Goal: Information Seeking & Learning: Learn about a topic

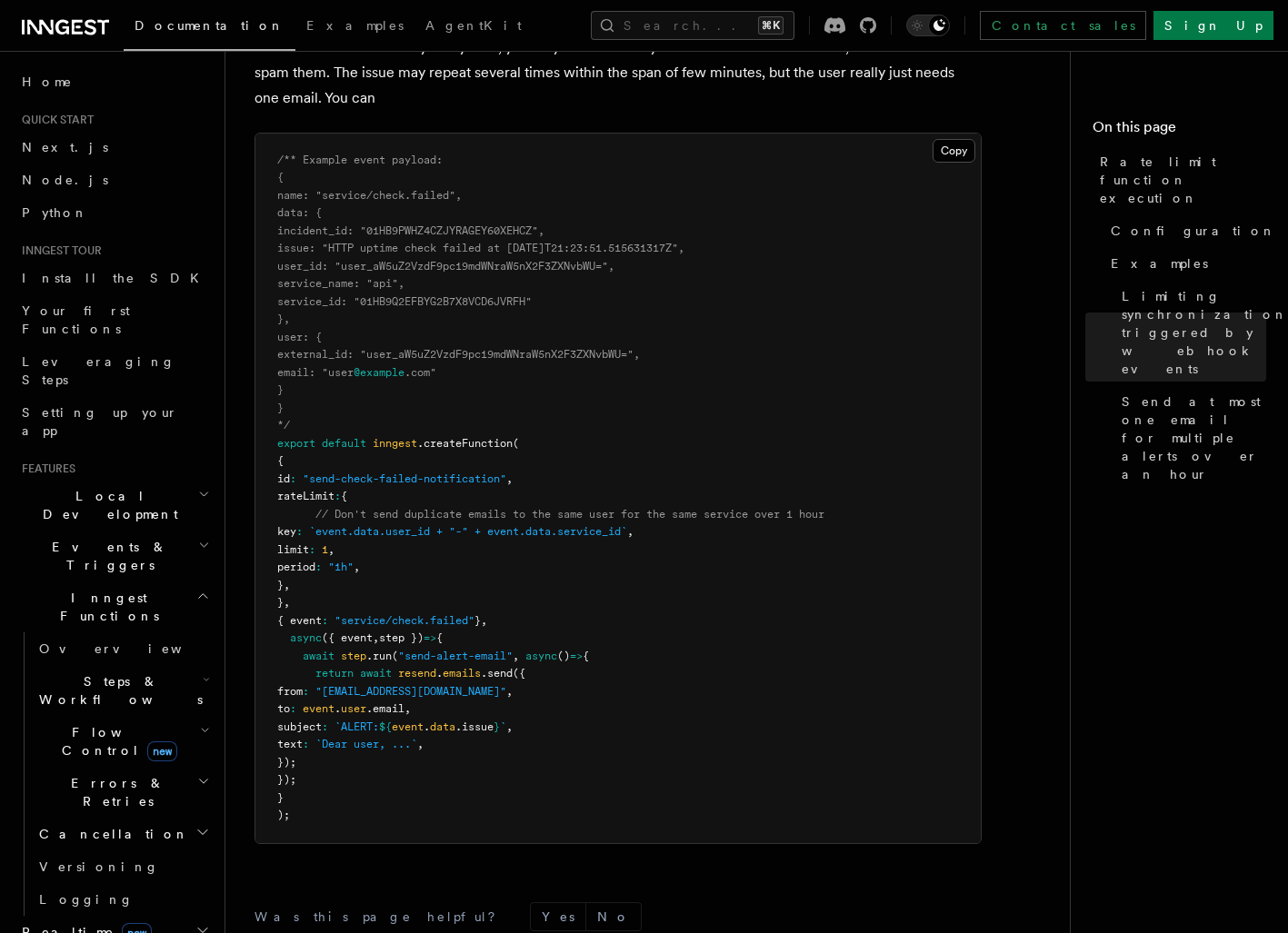
scroll to position [2363, 0]
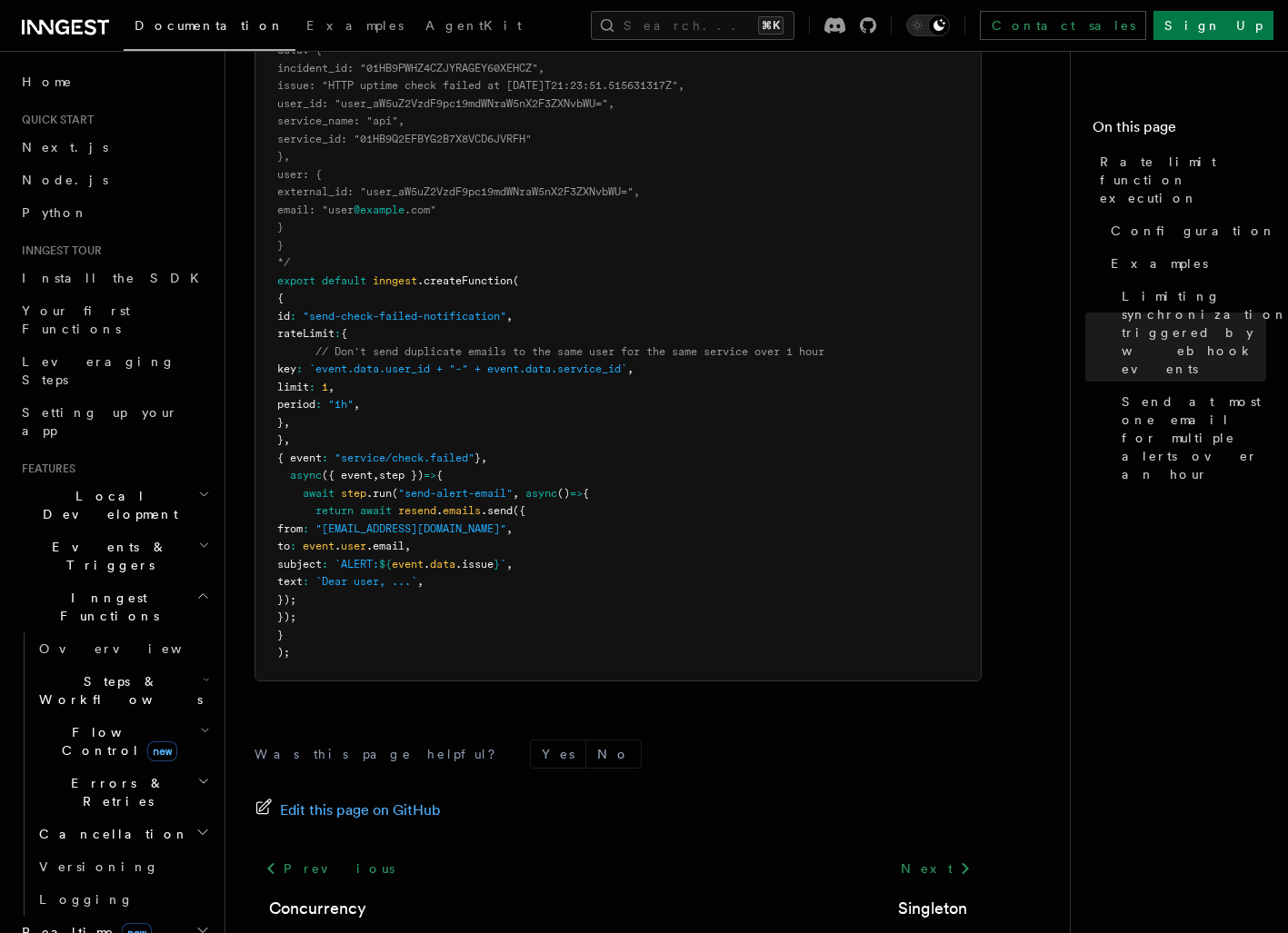
click at [45, 923] on span "Realtime new" at bounding box center [83, 932] width 137 height 18
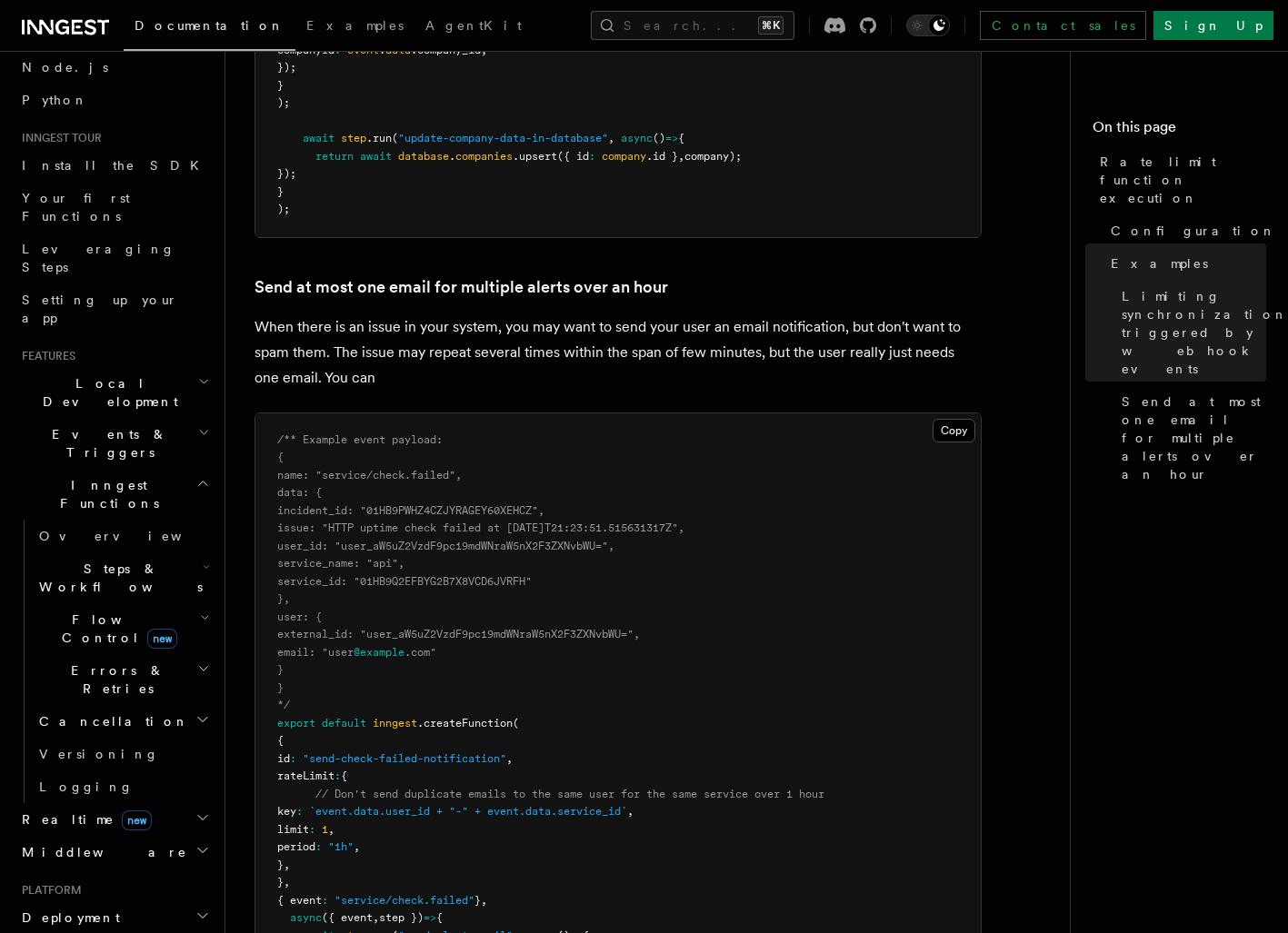
scroll to position [193, 0]
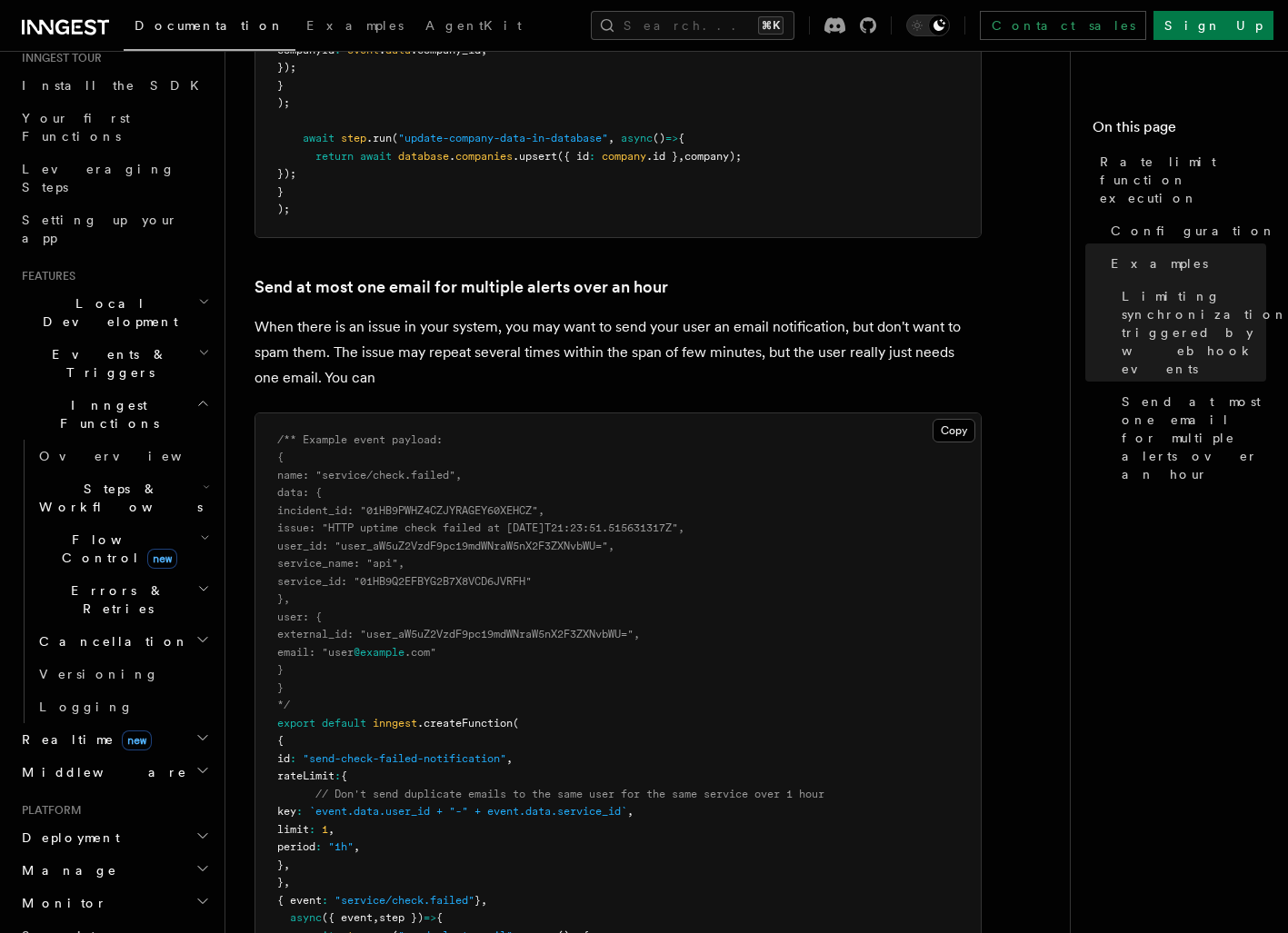
click at [187, 756] on h2 "Middleware" at bounding box center [114, 772] width 199 height 33
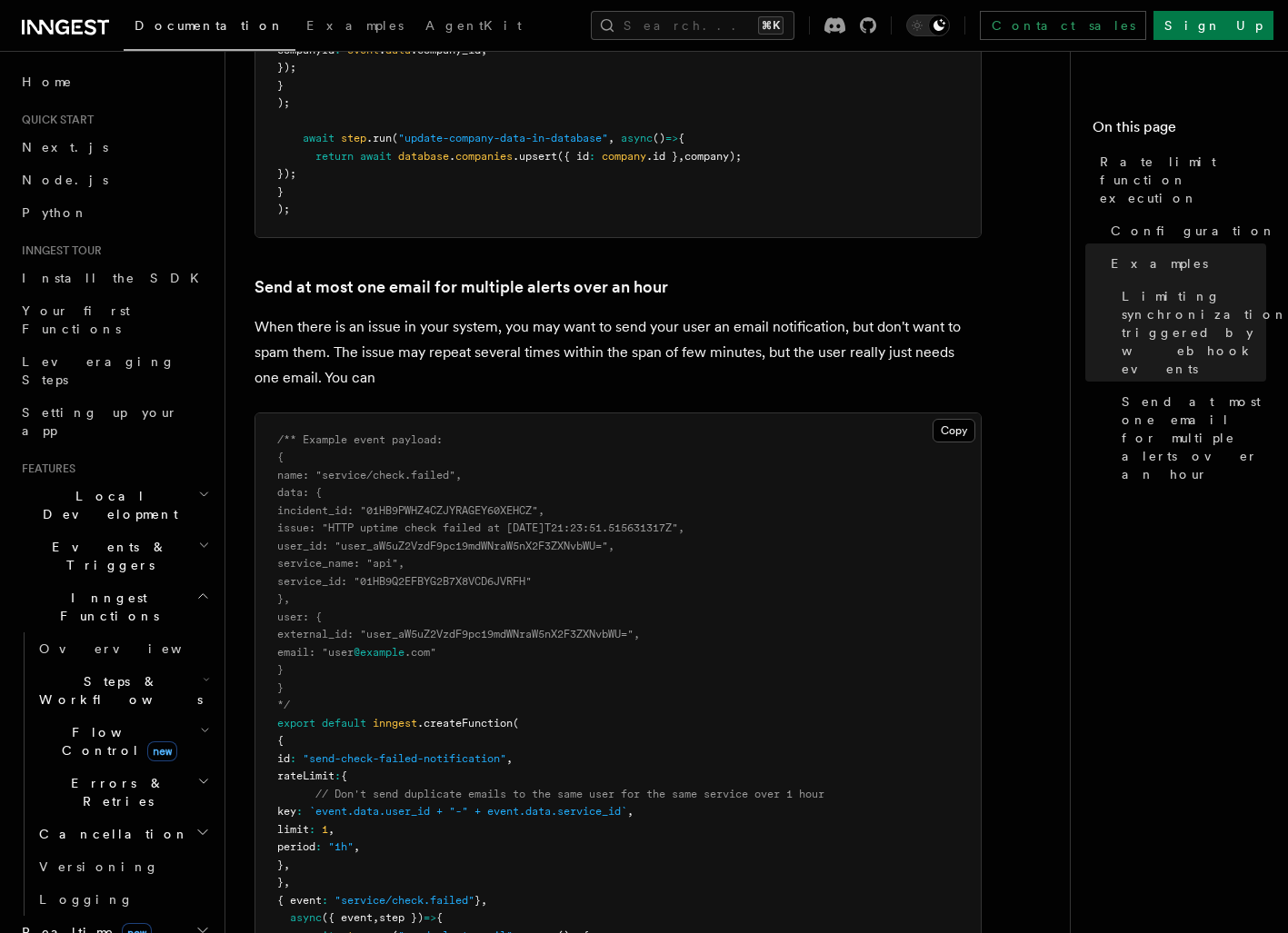
click at [165, 767] on h2 "Errors & Retries" at bounding box center [122, 792] width 182 height 51
click at [165, 818] on h2 "Cancellation" at bounding box center [122, 834] width 182 height 33
click at [203, 673] on icon "button" at bounding box center [206, 680] width 7 height 15
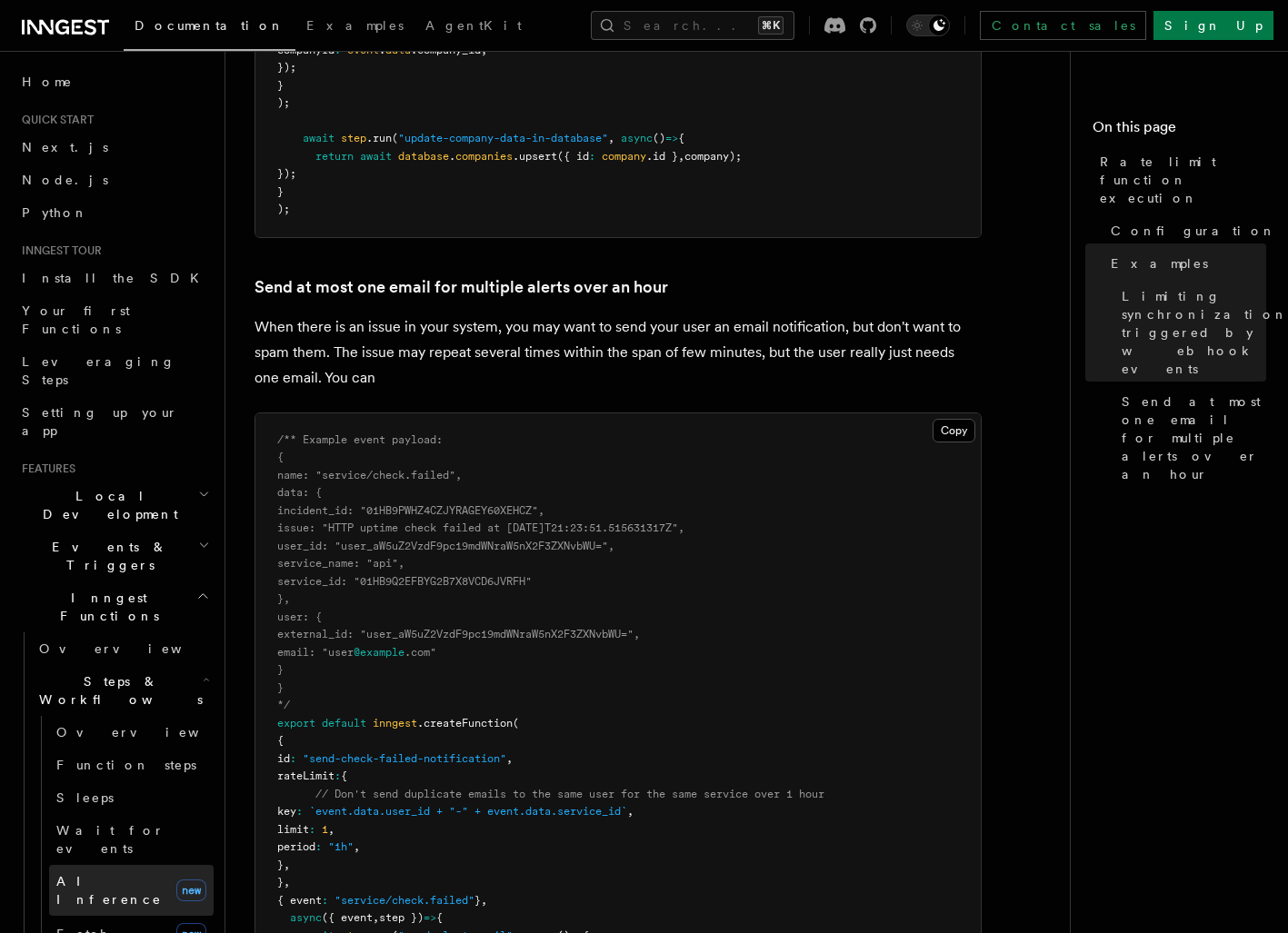
click at [89, 872] on span "AI Inference" at bounding box center [112, 890] width 112 height 37
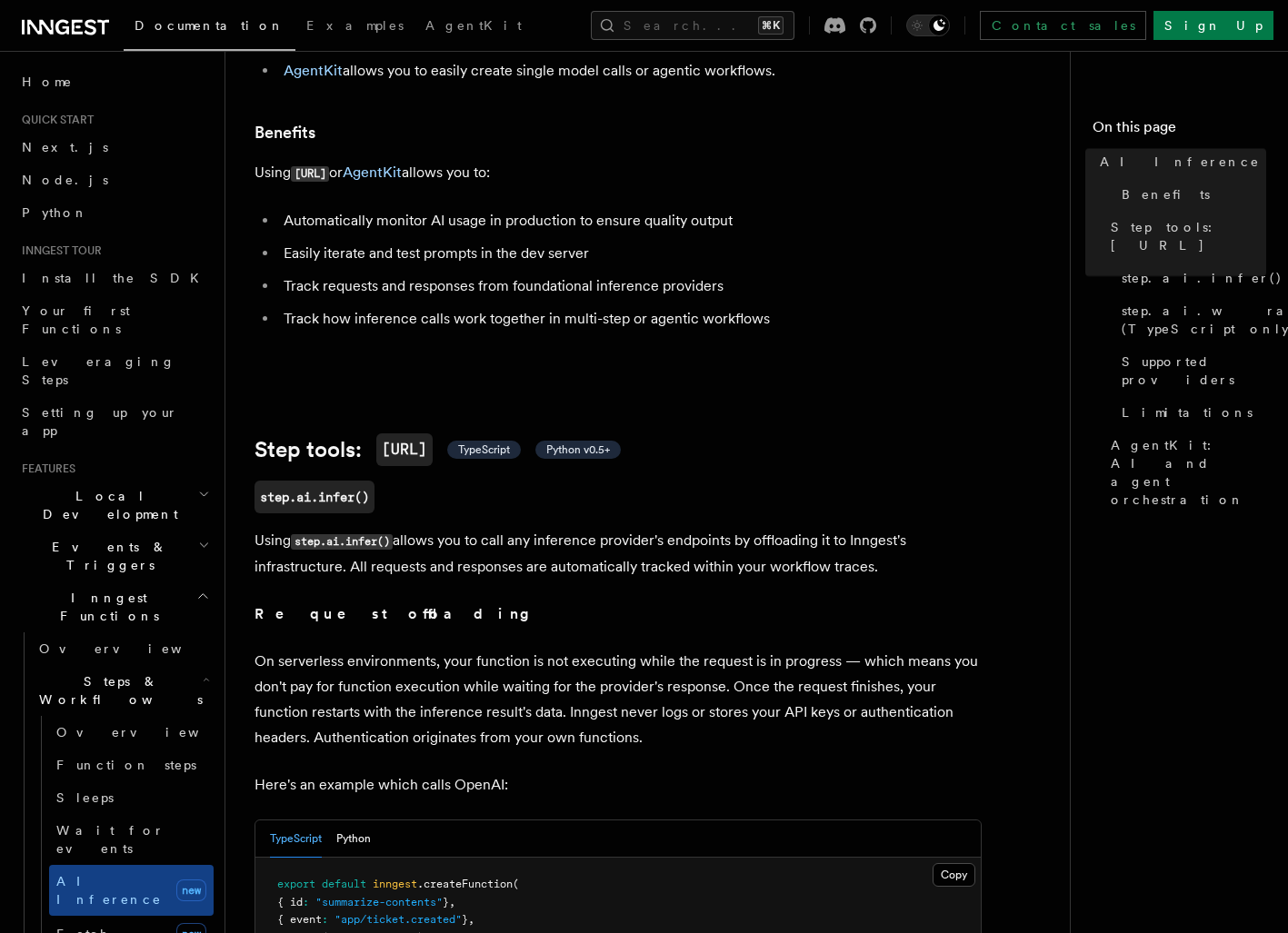
scroll to position [363, 0]
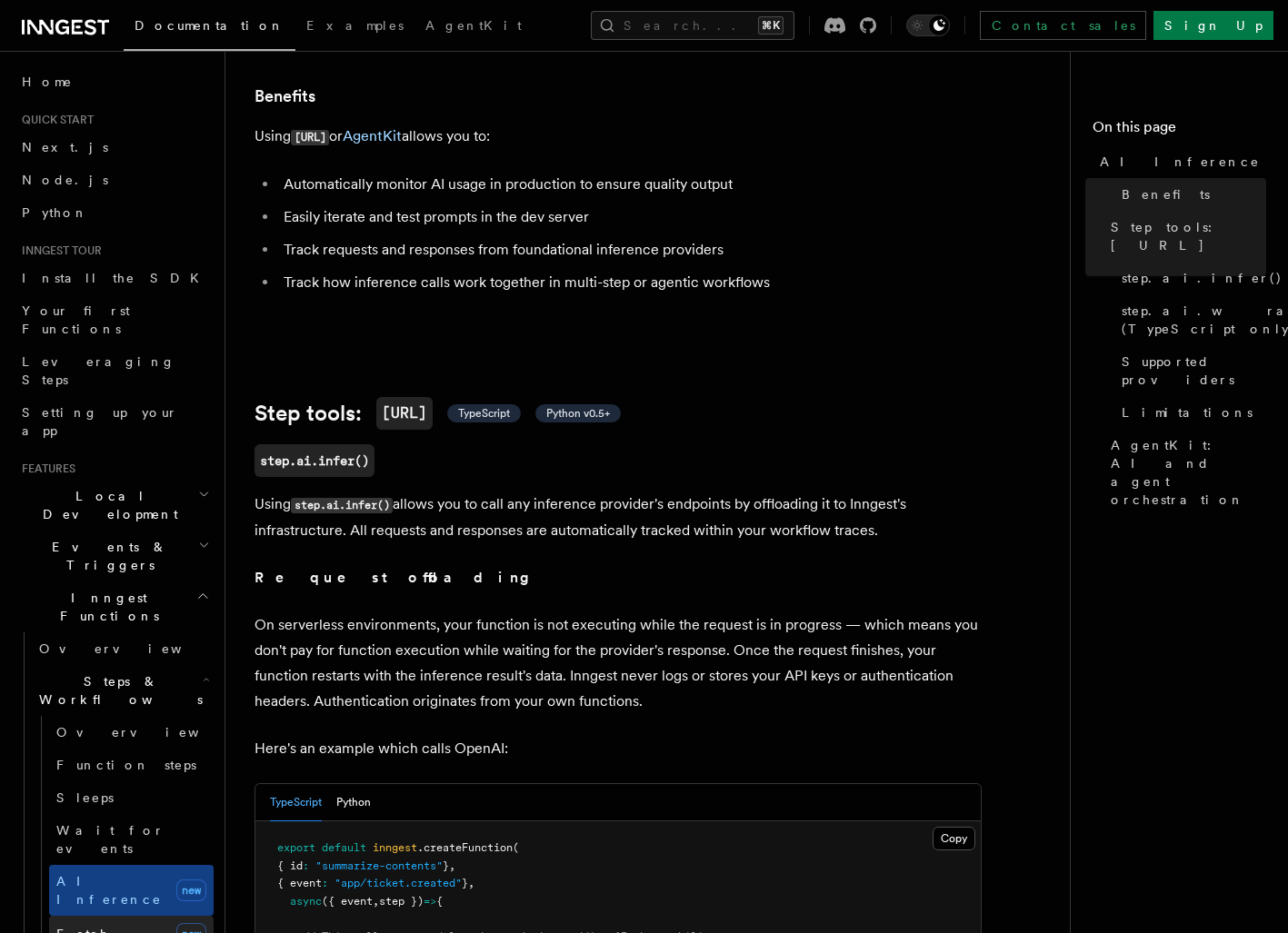
click at [122, 916] on link "Fetch new" at bounding box center [131, 934] width 165 height 37
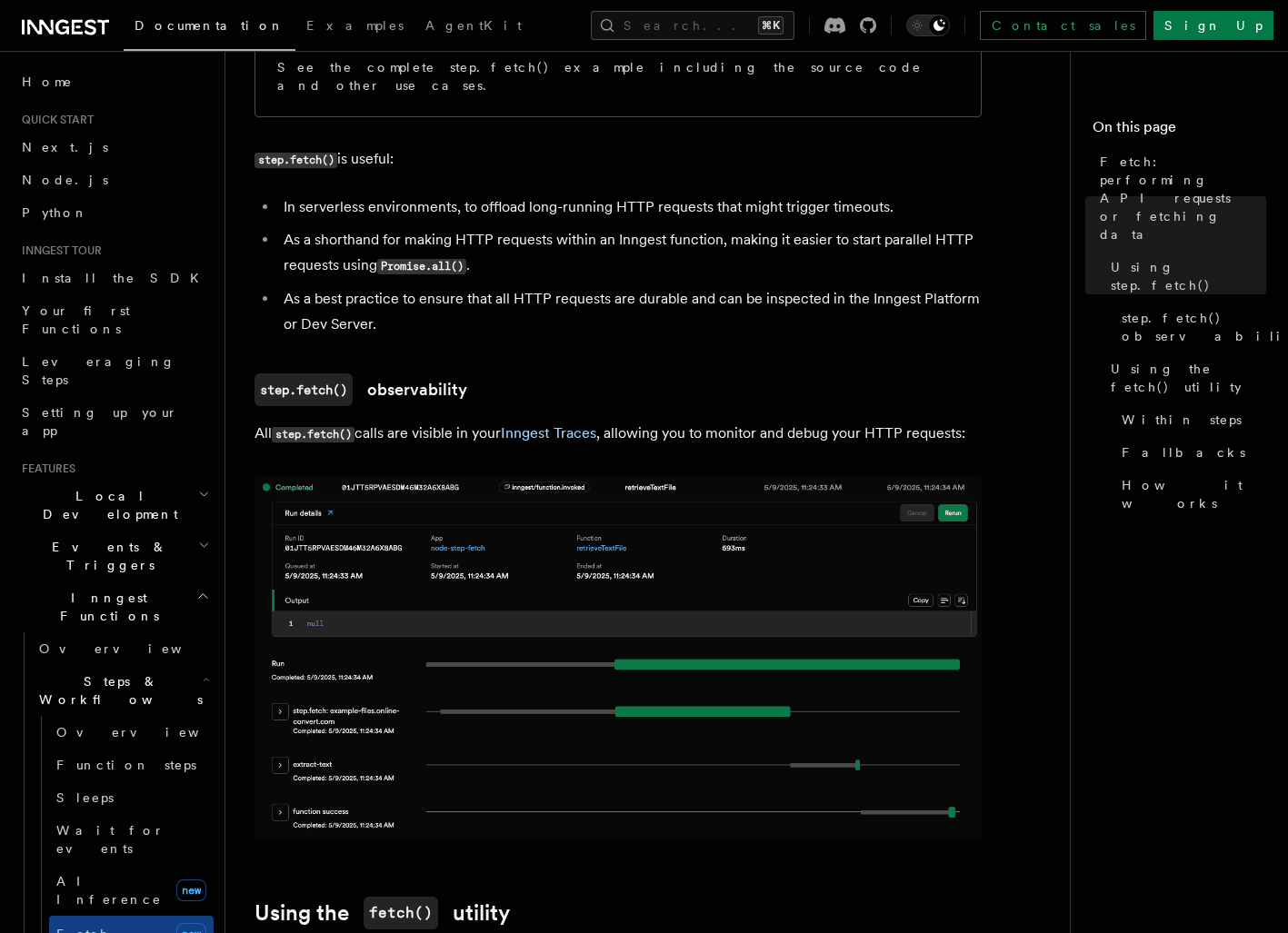
scroll to position [1218, 0]
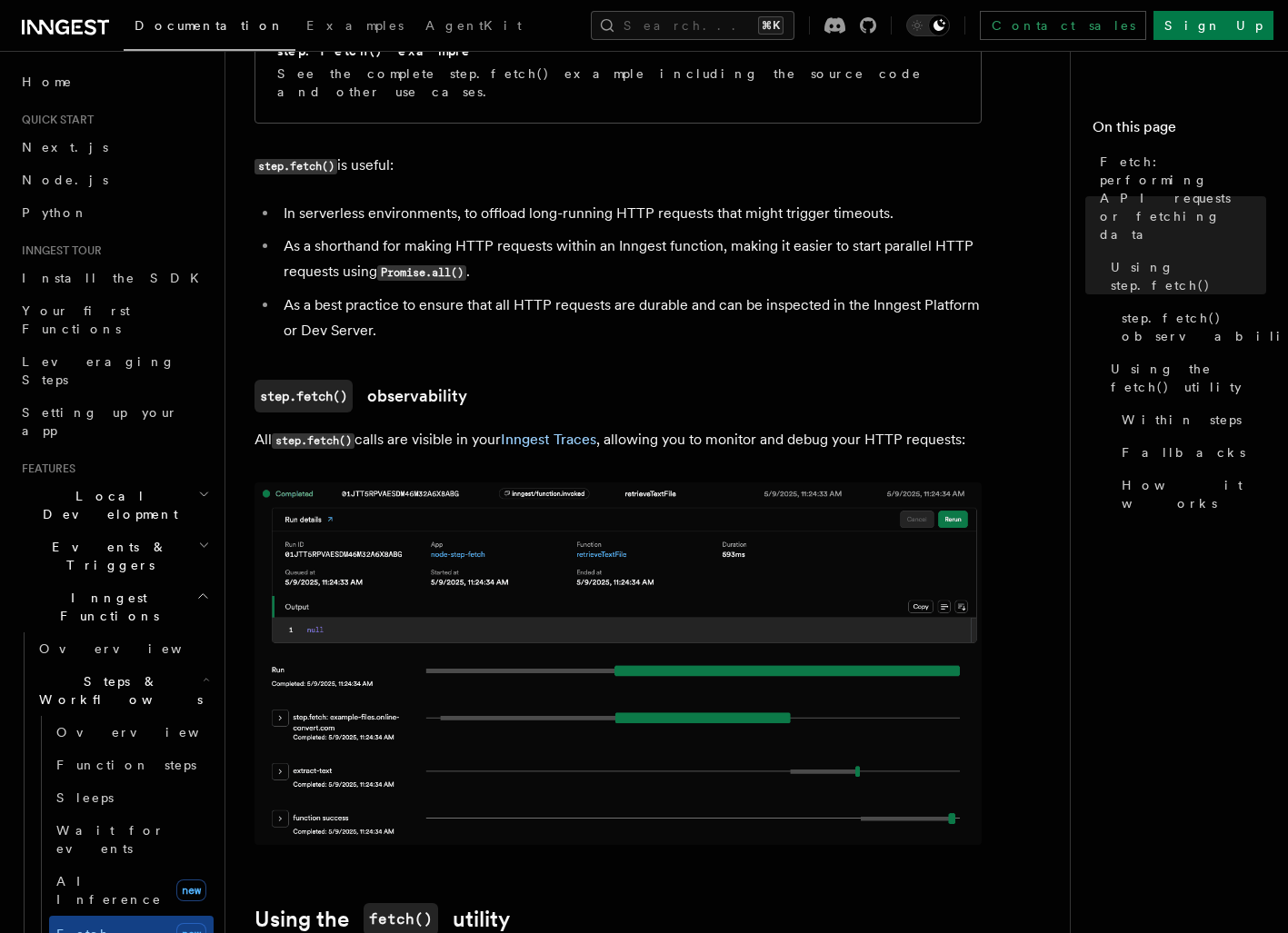
click at [133, 531] on h2 "Events & Triggers" at bounding box center [114, 555] width 199 height 51
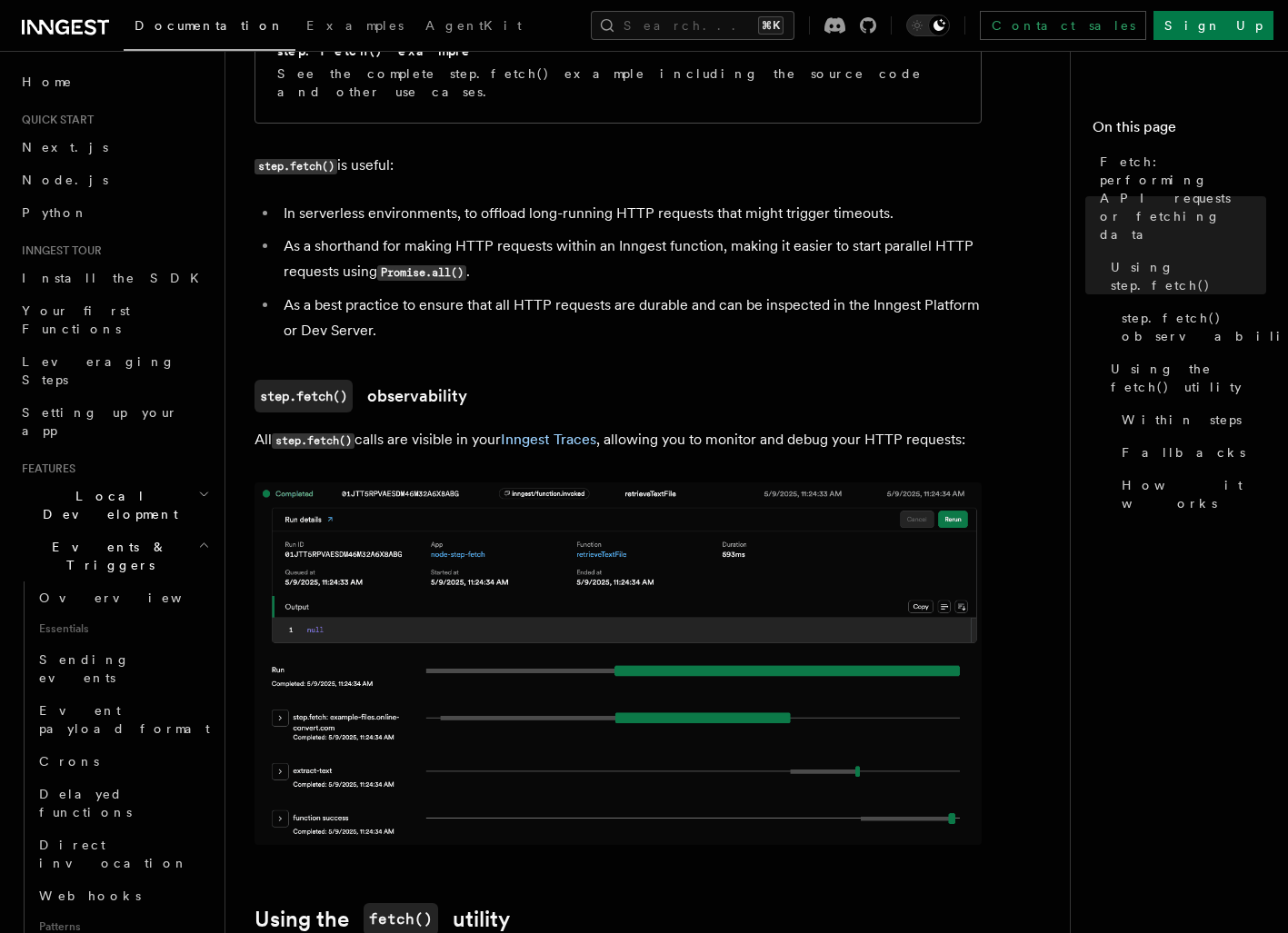
click at [133, 531] on h2 "Events & Triggers" at bounding box center [114, 555] width 199 height 51
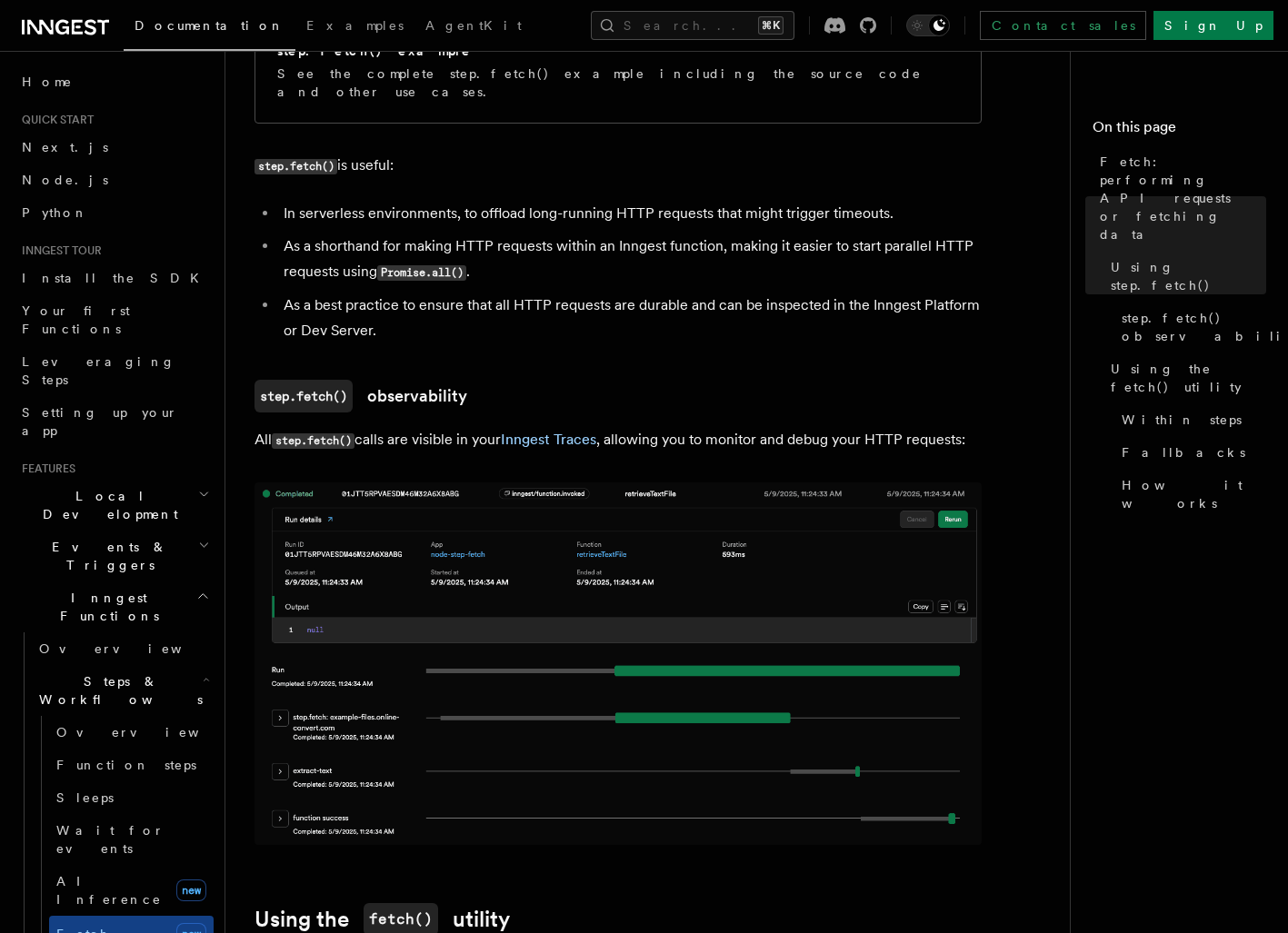
click at [143, 531] on h2 "Events & Triggers" at bounding box center [114, 555] width 199 height 51
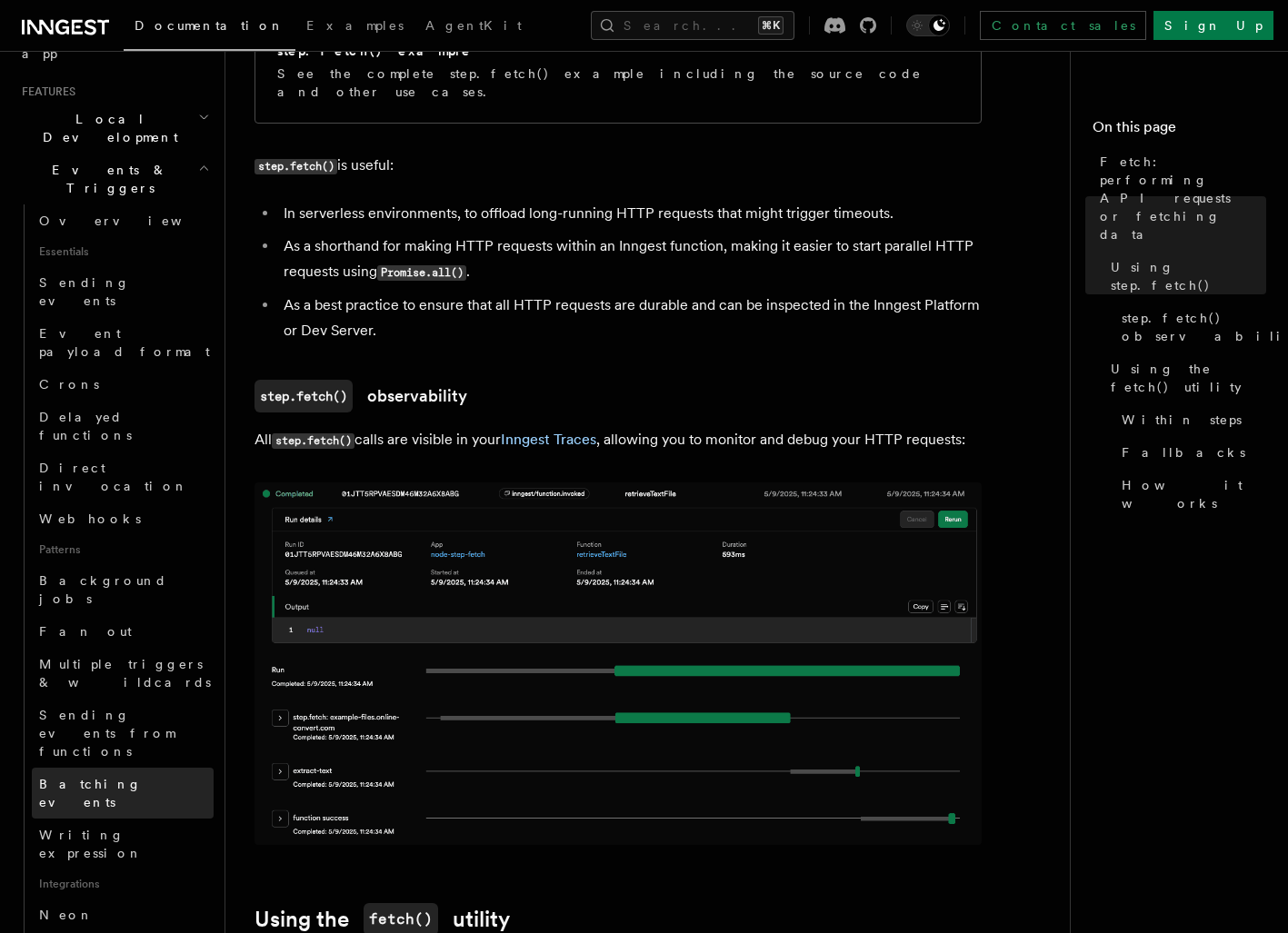
scroll to position [413, 0]
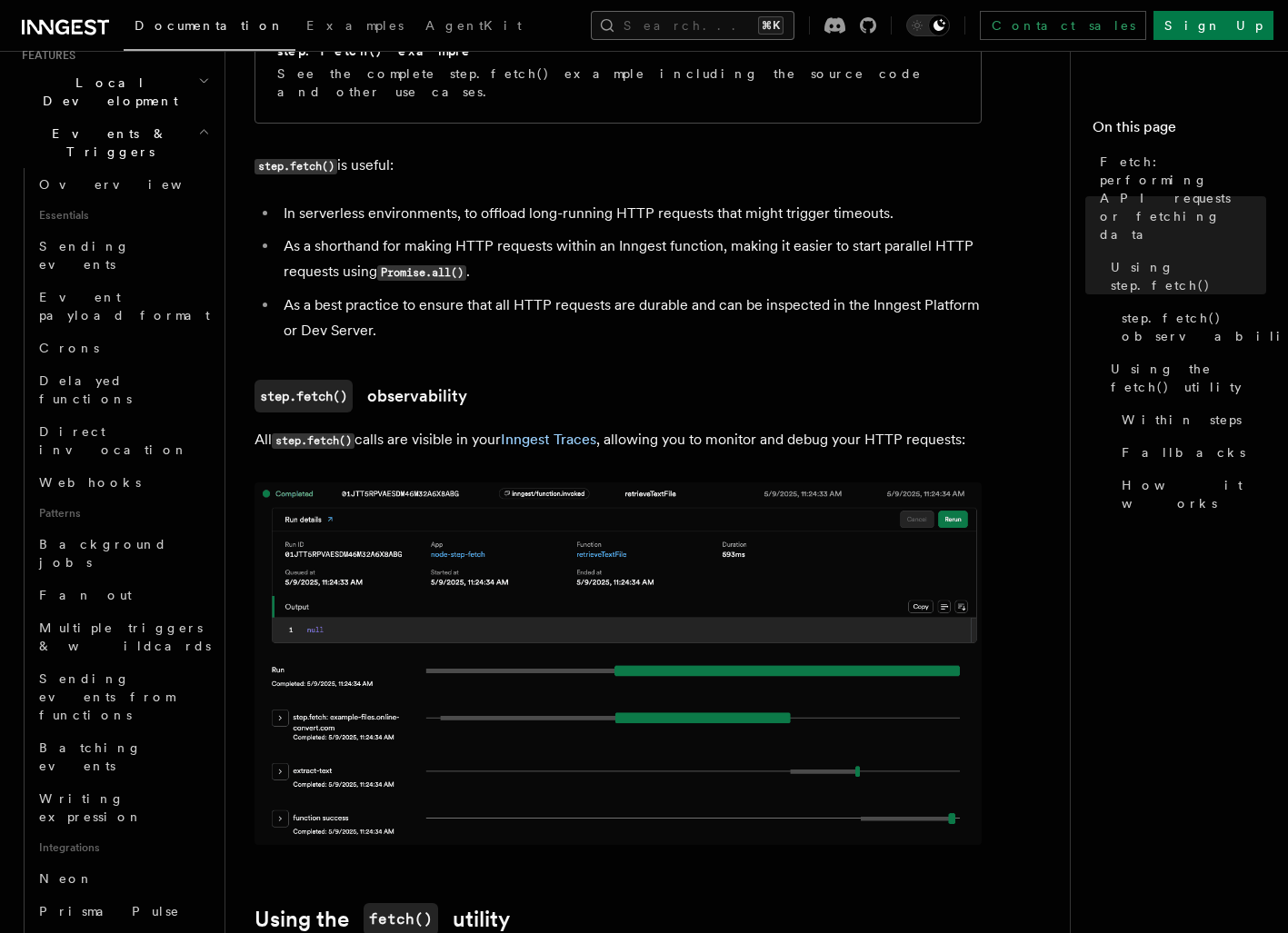
click at [758, 14] on button "Search... ⌘K" at bounding box center [692, 25] width 204 height 29
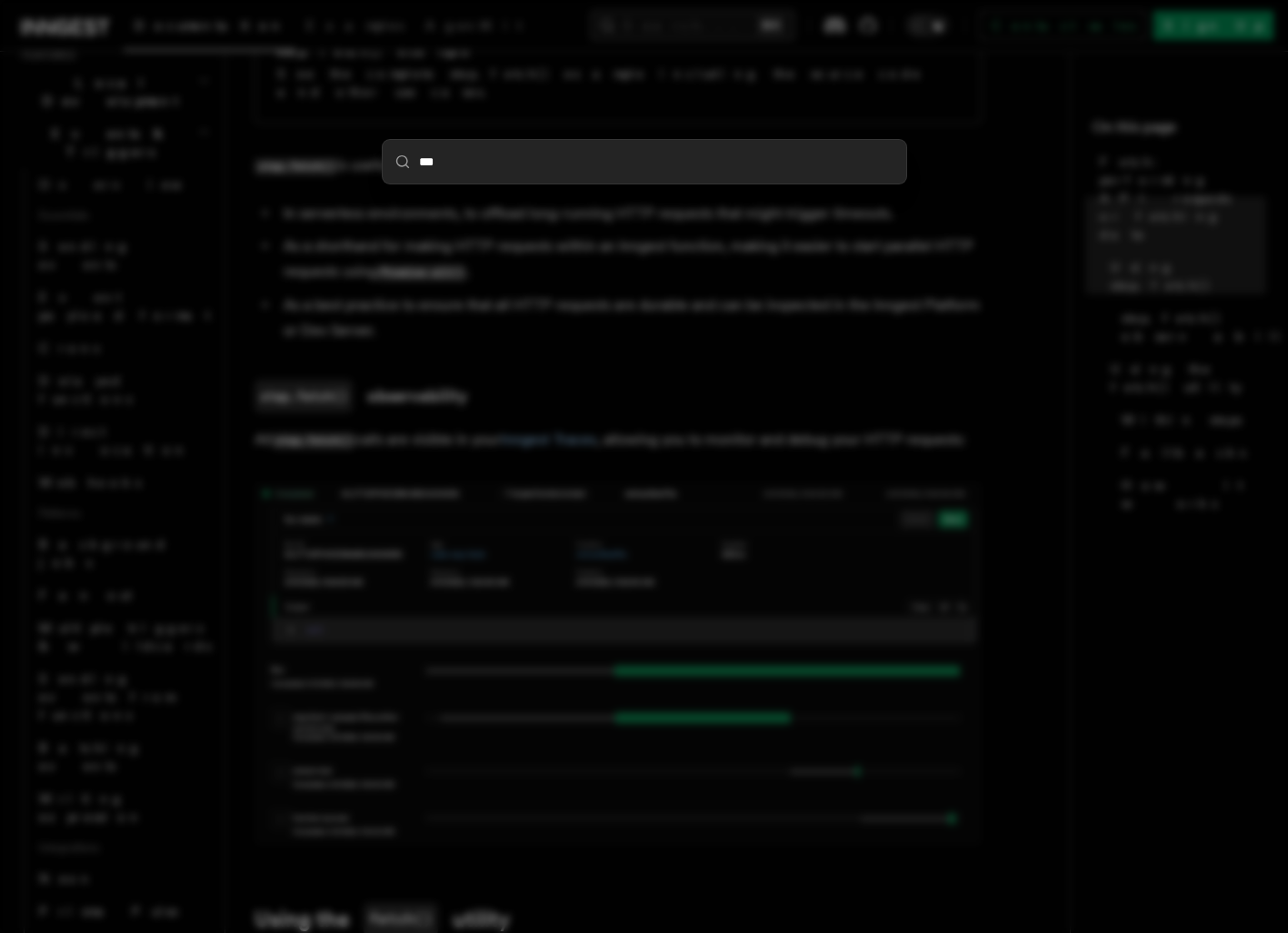
type input "****"
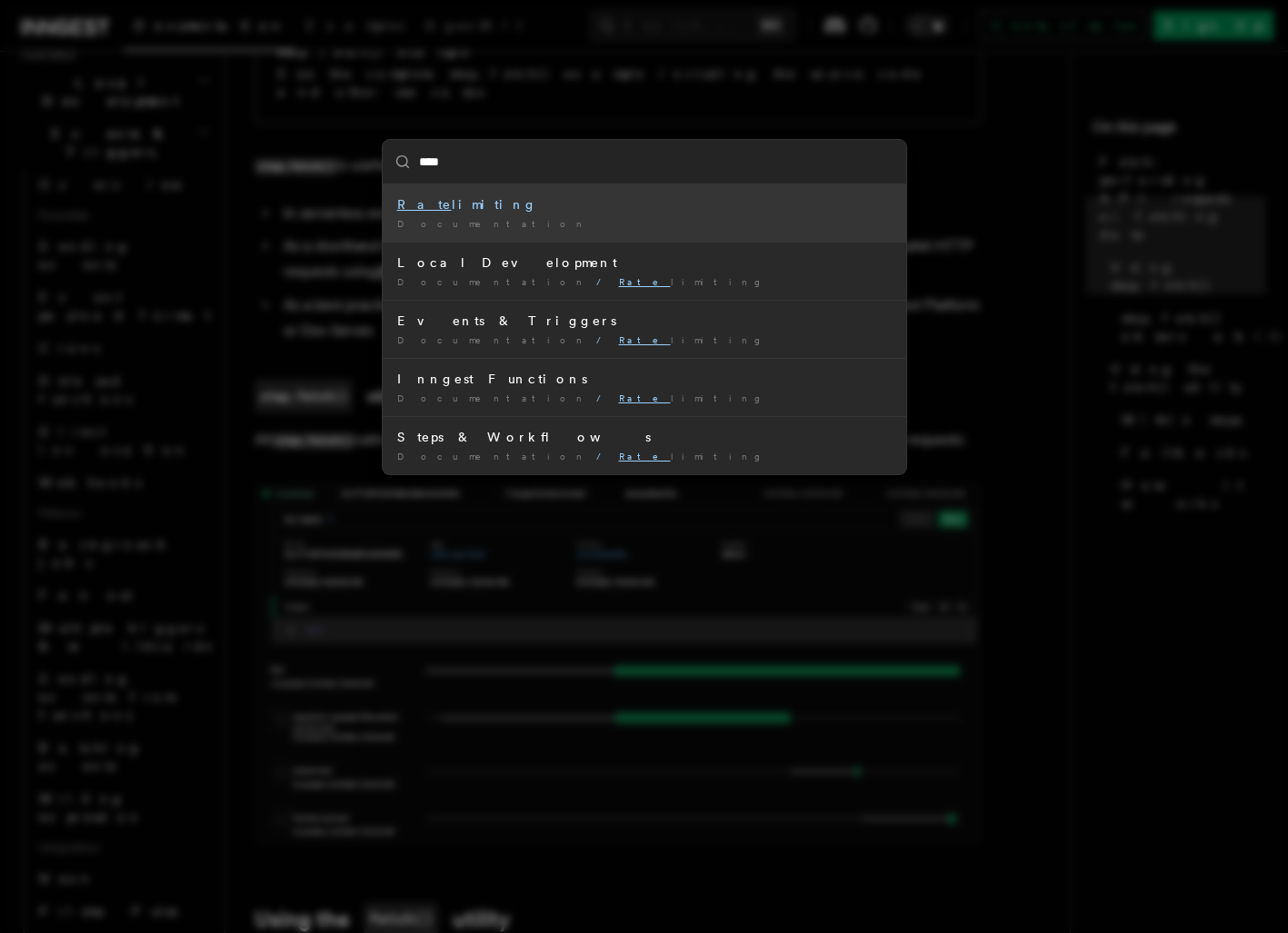
click at [501, 217] on li "Rate limiting Documentation /" at bounding box center [644, 214] width 524 height 58
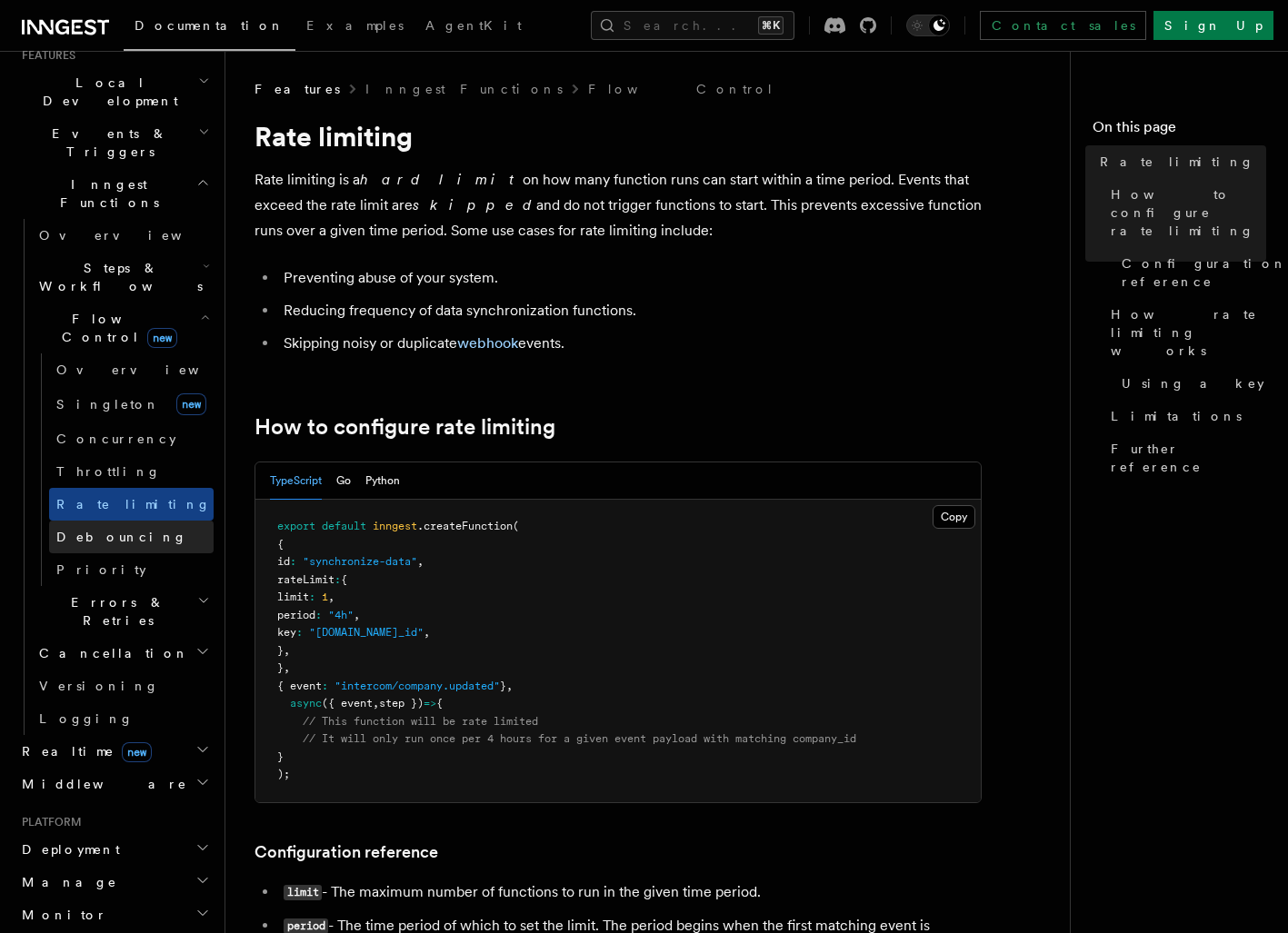
click at [91, 530] on span "Debouncing" at bounding box center [122, 537] width 131 height 15
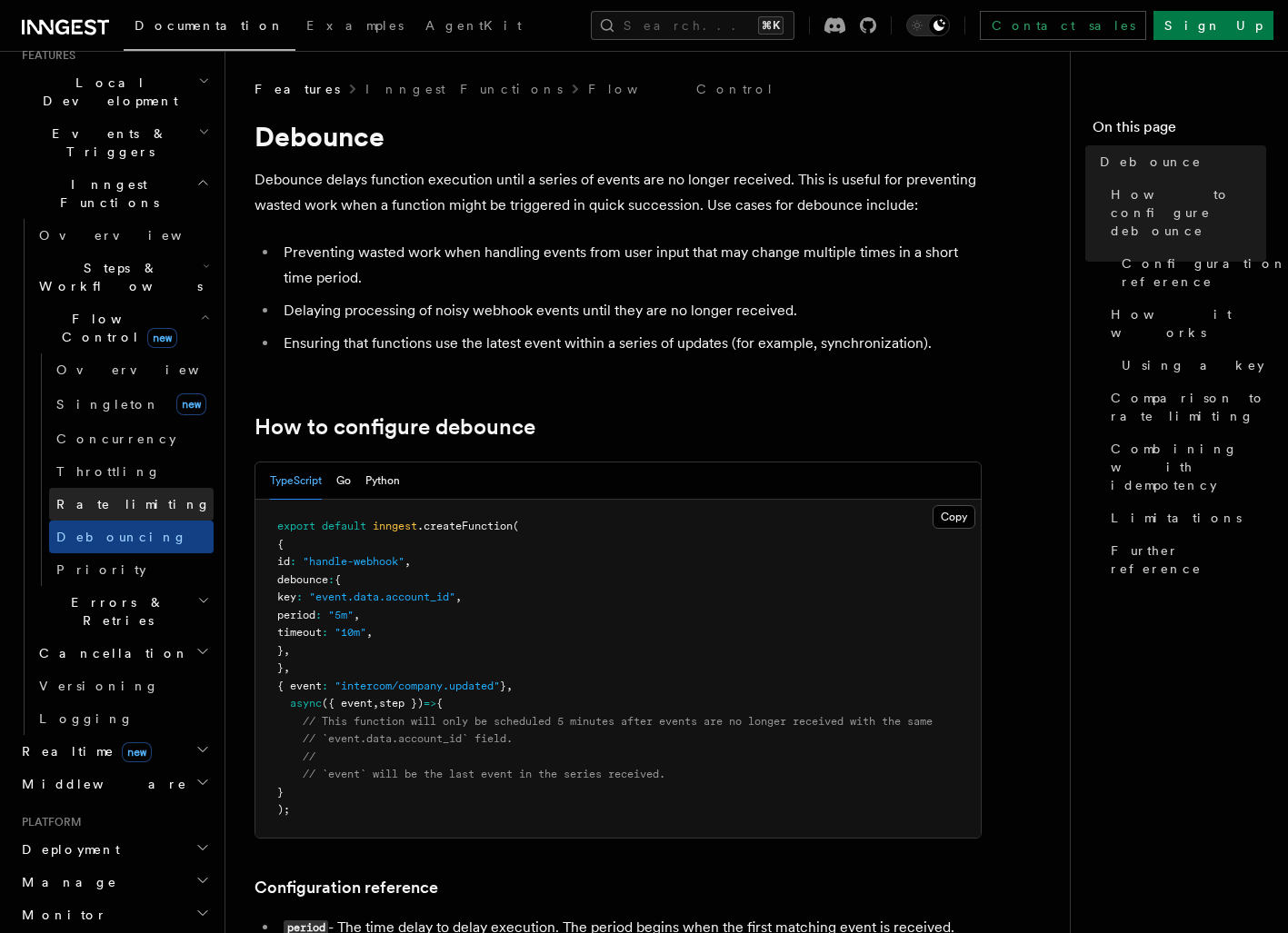
click at [136, 488] on link "Rate limiting" at bounding box center [131, 504] width 165 height 33
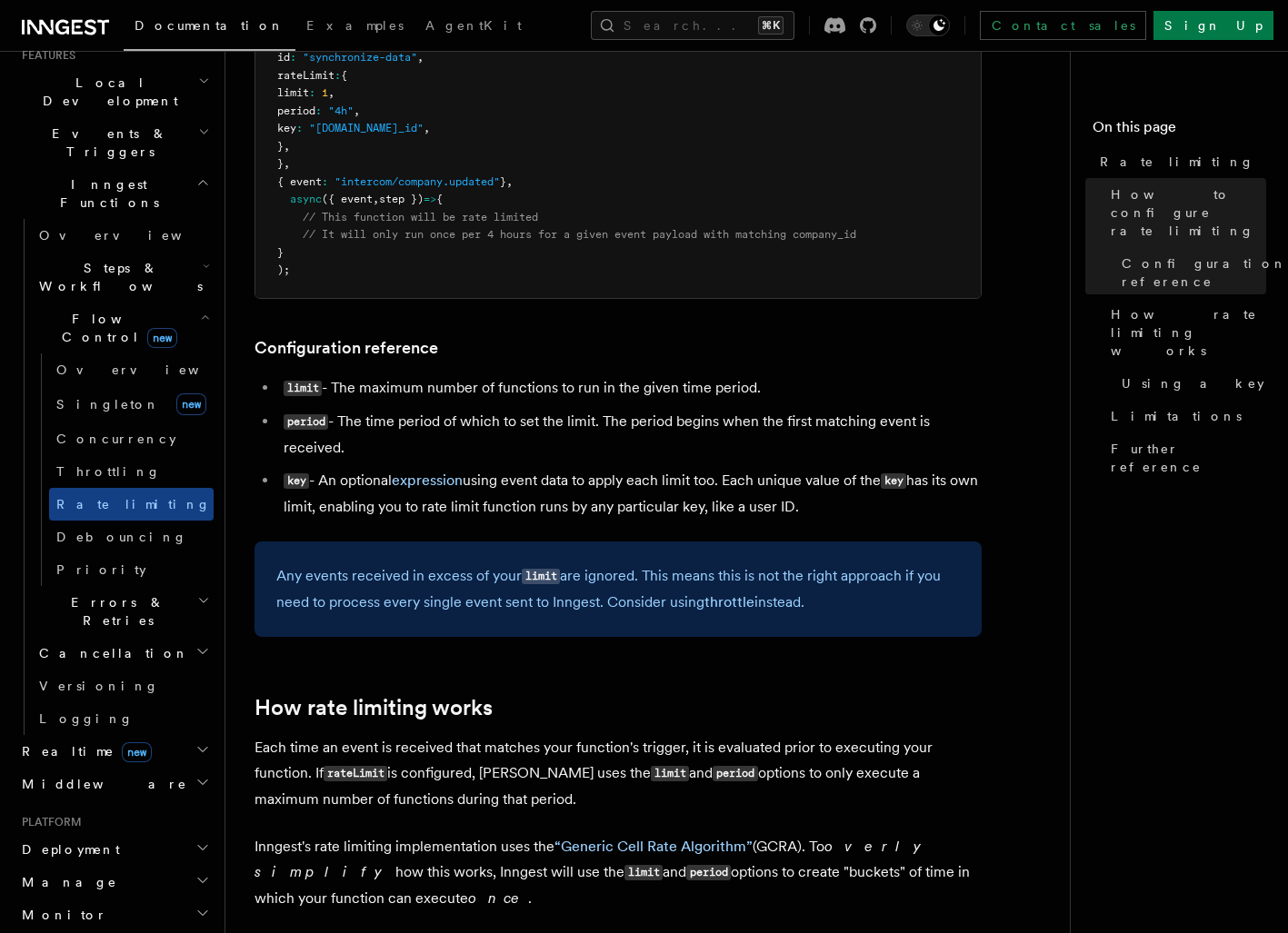
scroll to position [475, 0]
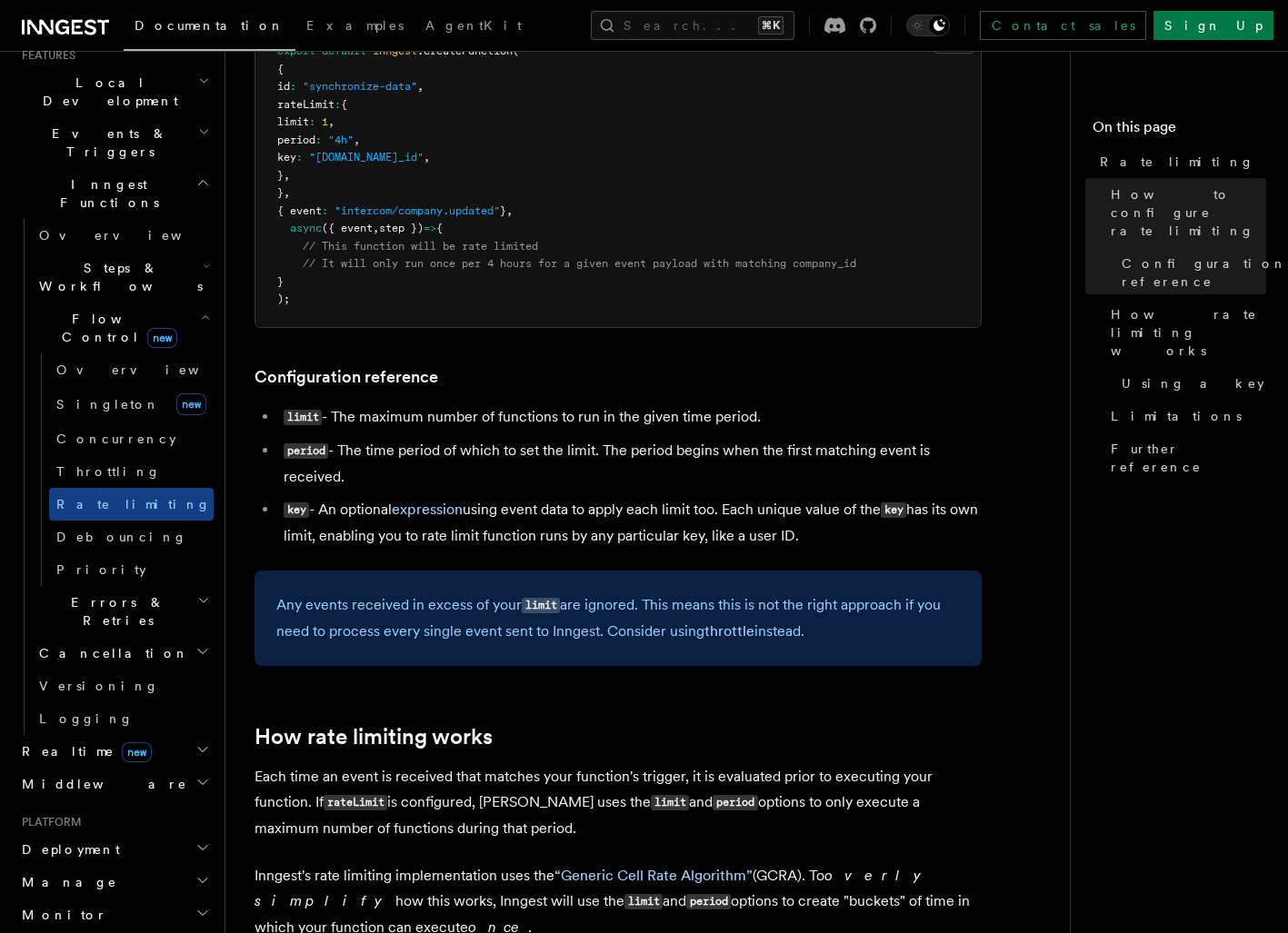
drag, startPoint x: 817, startPoint y: 639, endPoint x: 246, endPoint y: 613, distance: 571.6
copy p "Any events received in excess of your limit are ignored. This means this is not…"
click at [131, 455] on link "Throttling" at bounding box center [131, 471] width 165 height 33
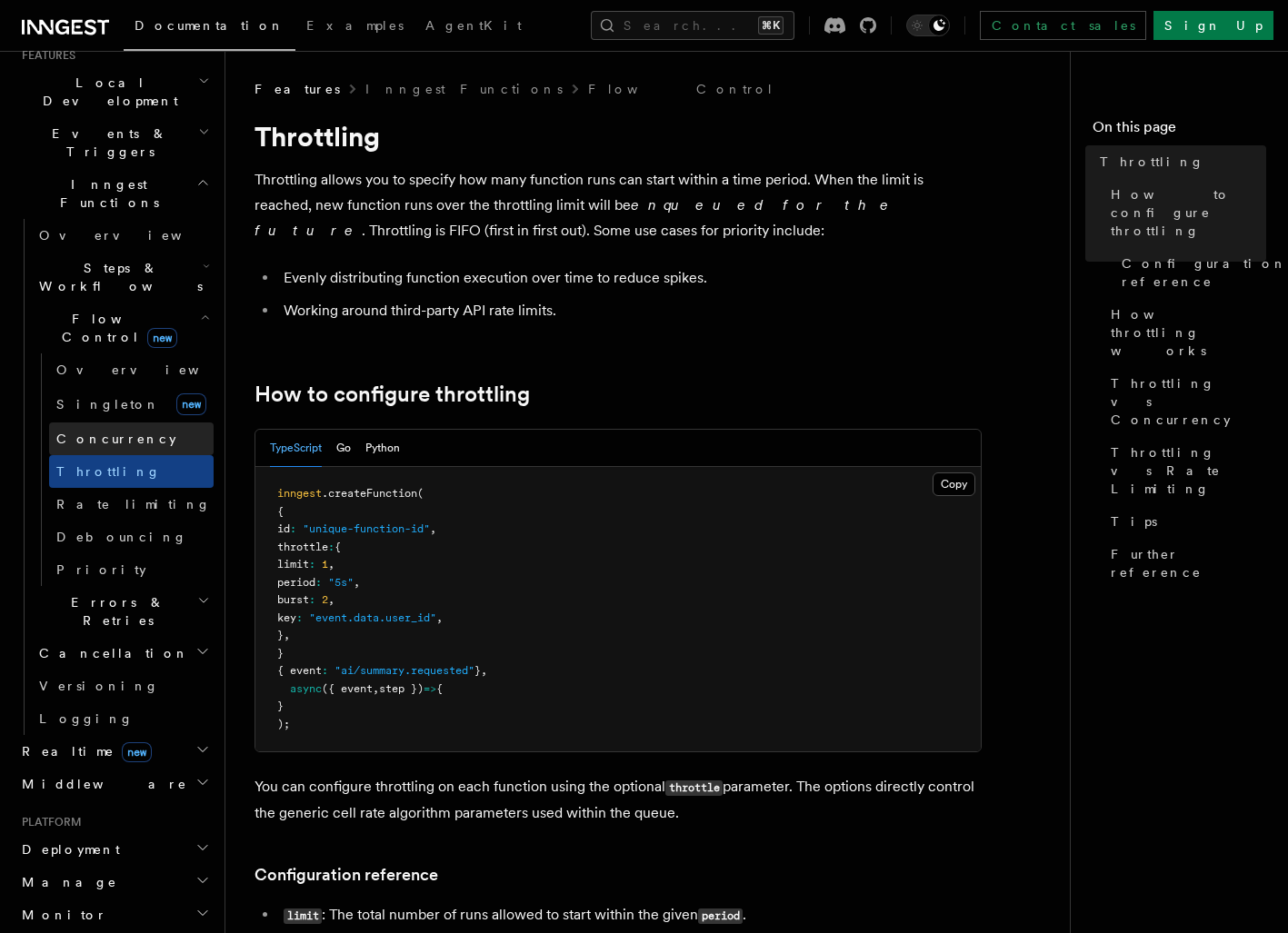
click at [152, 422] on link "Concurrency" at bounding box center [131, 438] width 165 height 33
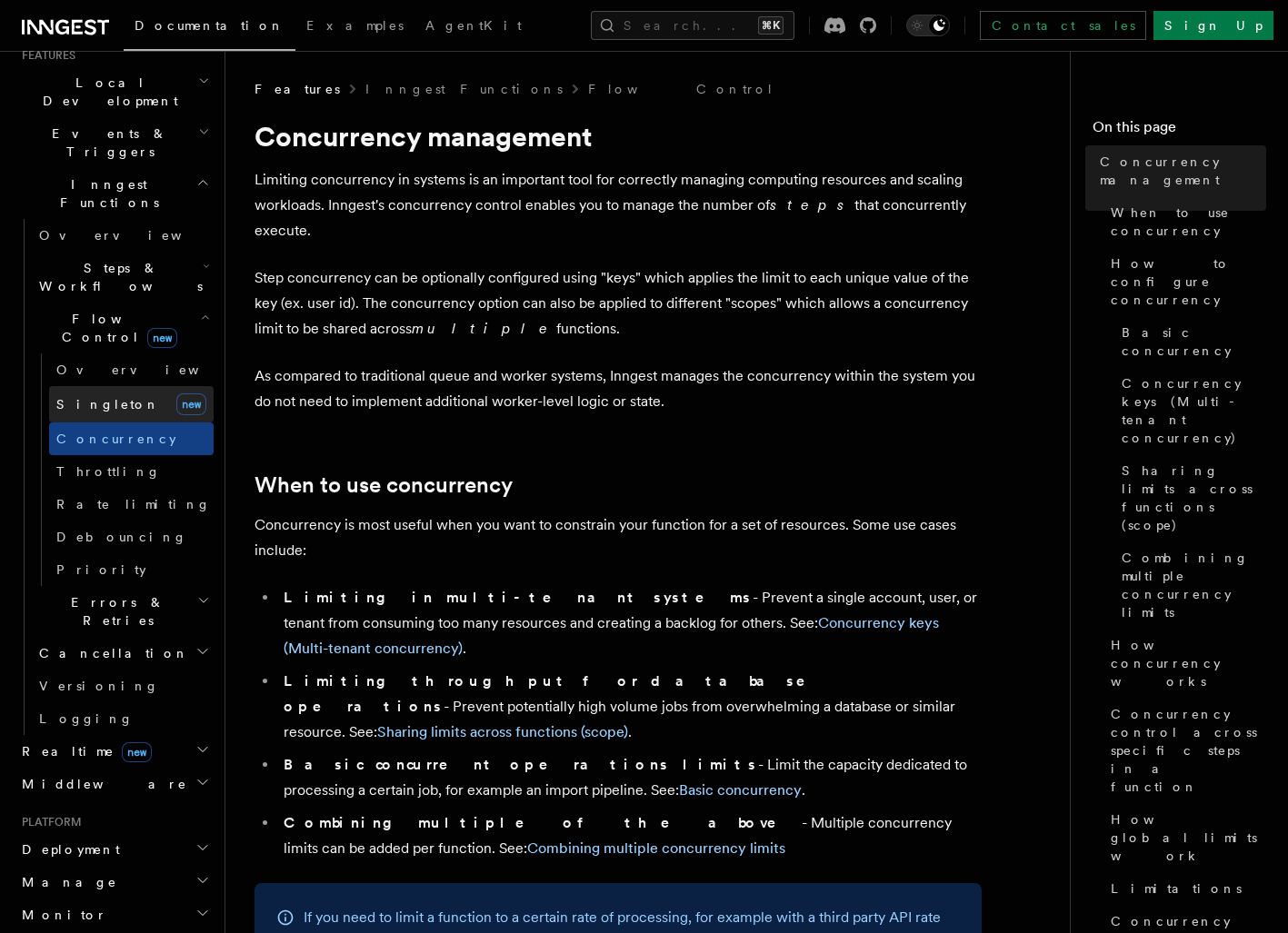
click at [128, 387] on link "[PERSON_NAME] new" at bounding box center [131, 404] width 165 height 37
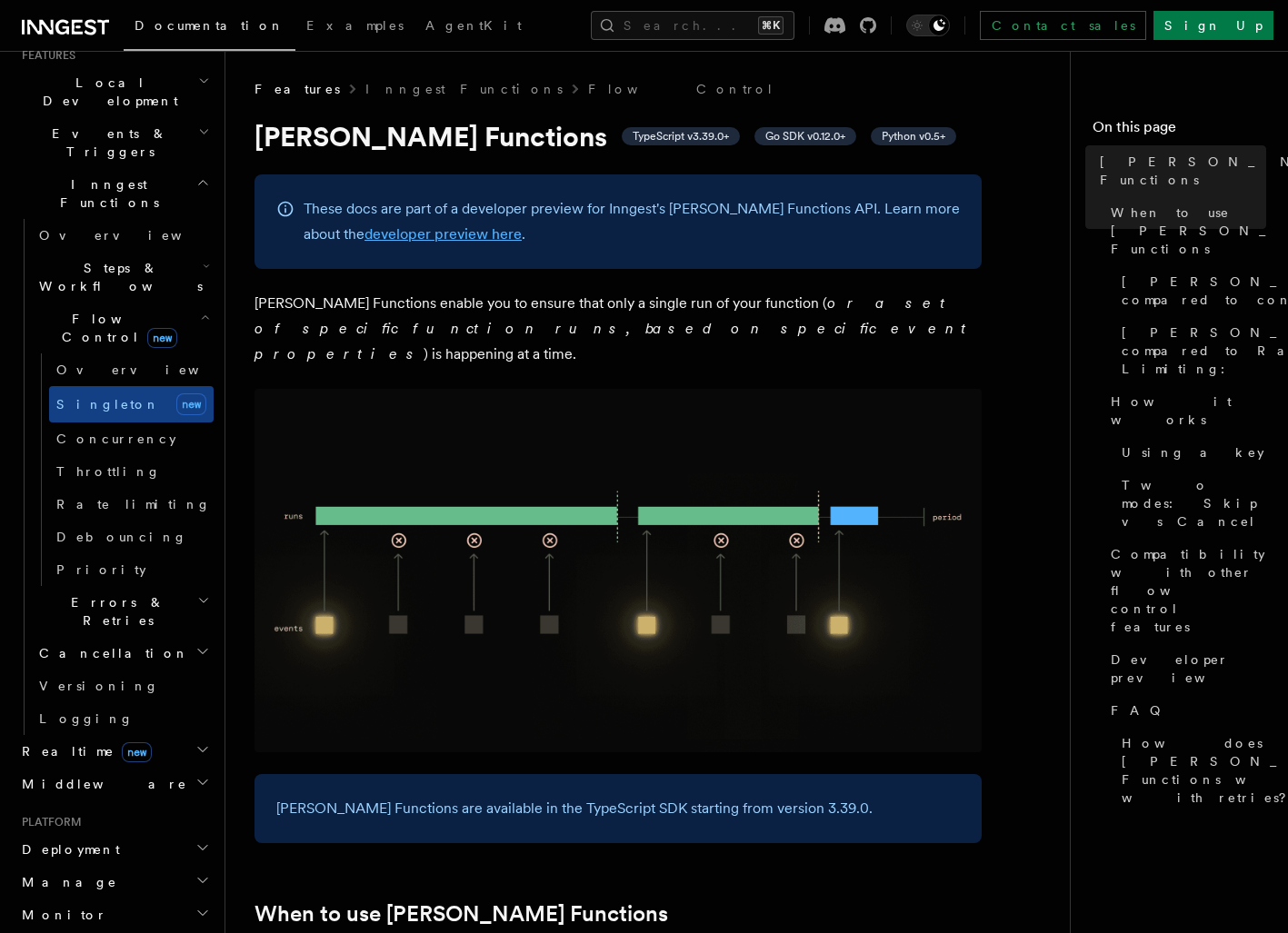
click at [442, 235] on link "developer preview here" at bounding box center [443, 233] width 157 height 17
click at [85, 361] on span "Overview" at bounding box center [150, 370] width 187 height 18
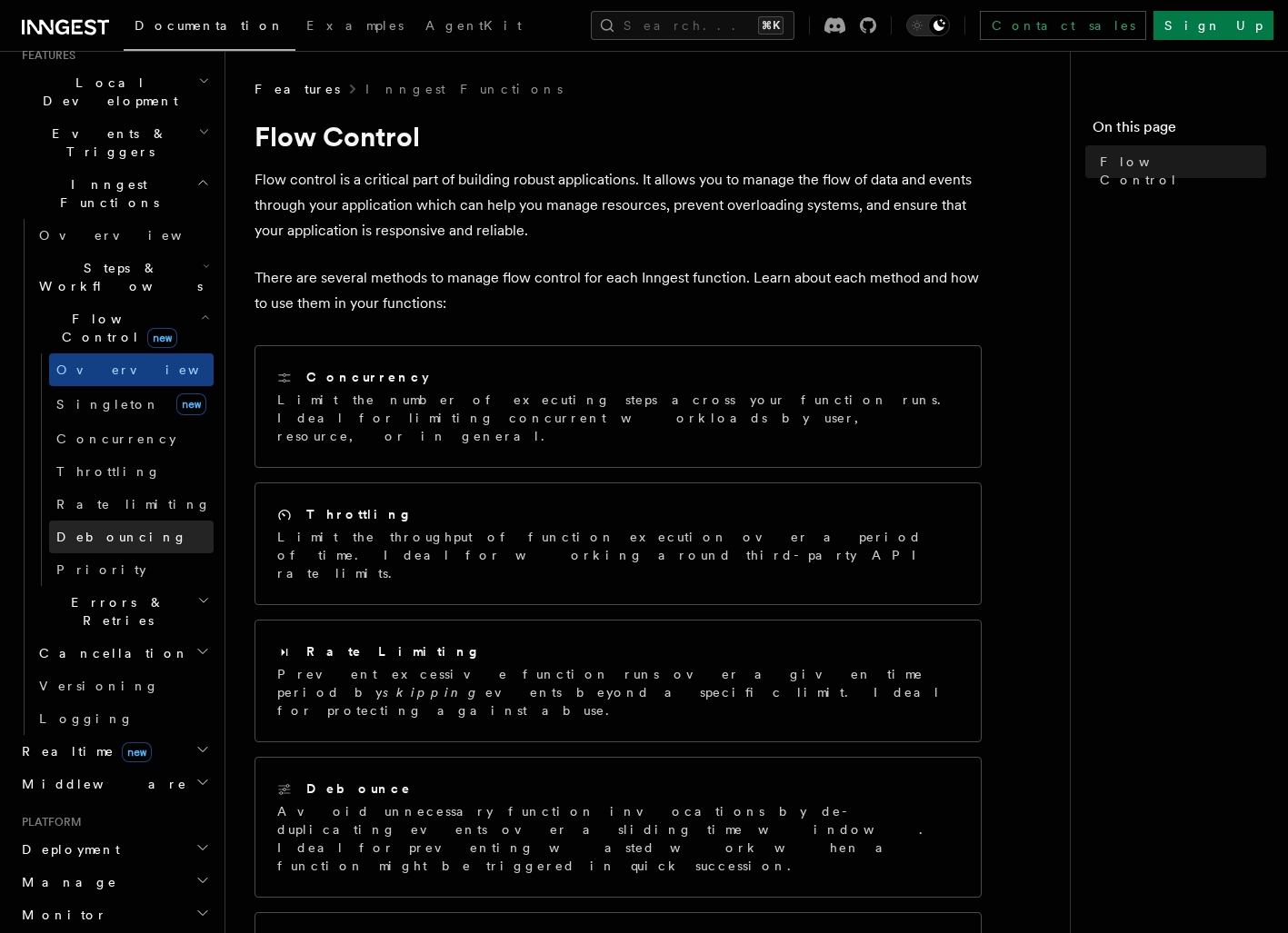
click at [119, 530] on span "Debouncing" at bounding box center [122, 537] width 131 height 15
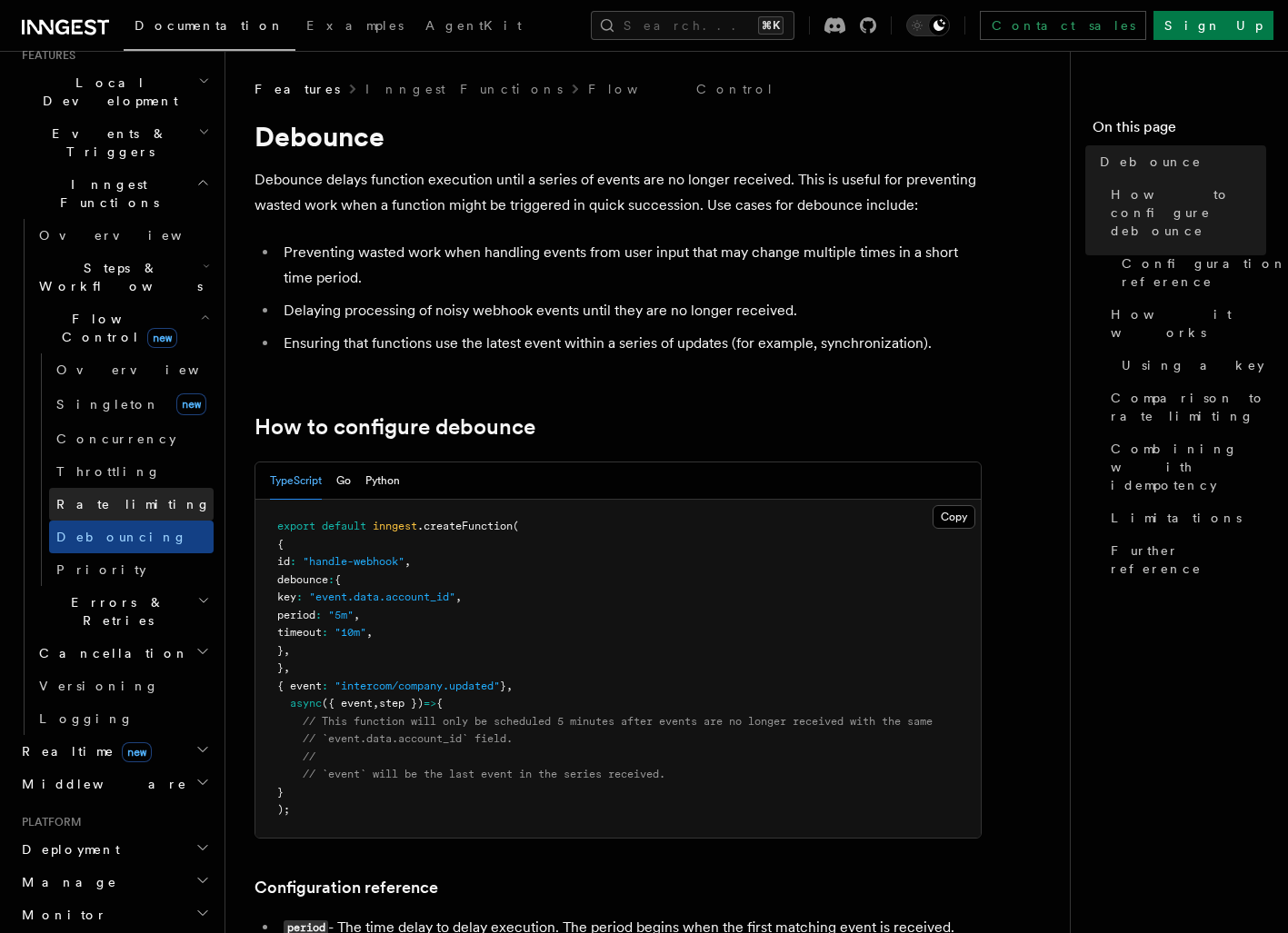
click at [132, 488] on link "Rate limiting" at bounding box center [131, 504] width 165 height 33
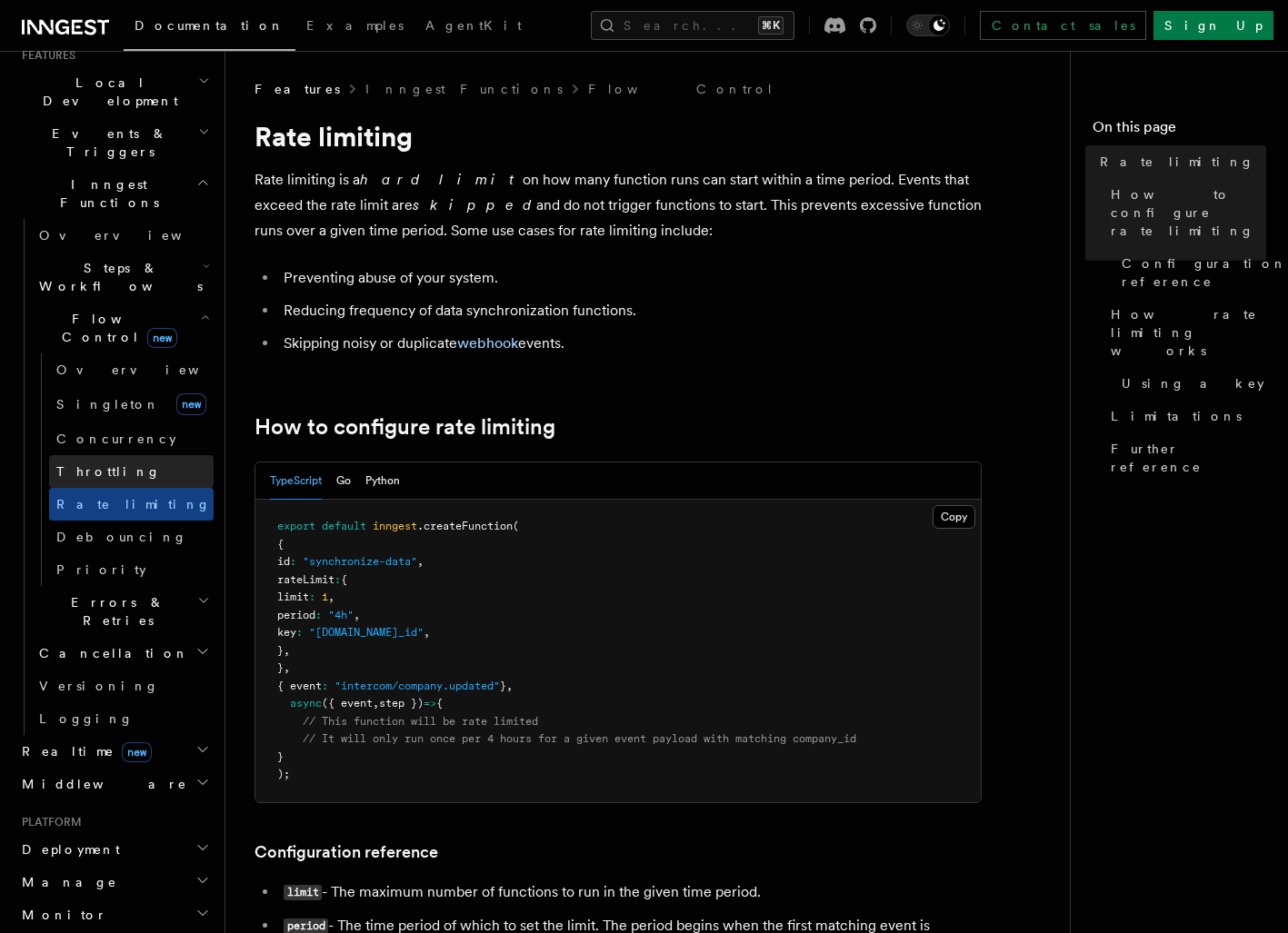
click at [110, 464] on span "Throttling" at bounding box center [108, 471] width 104 height 15
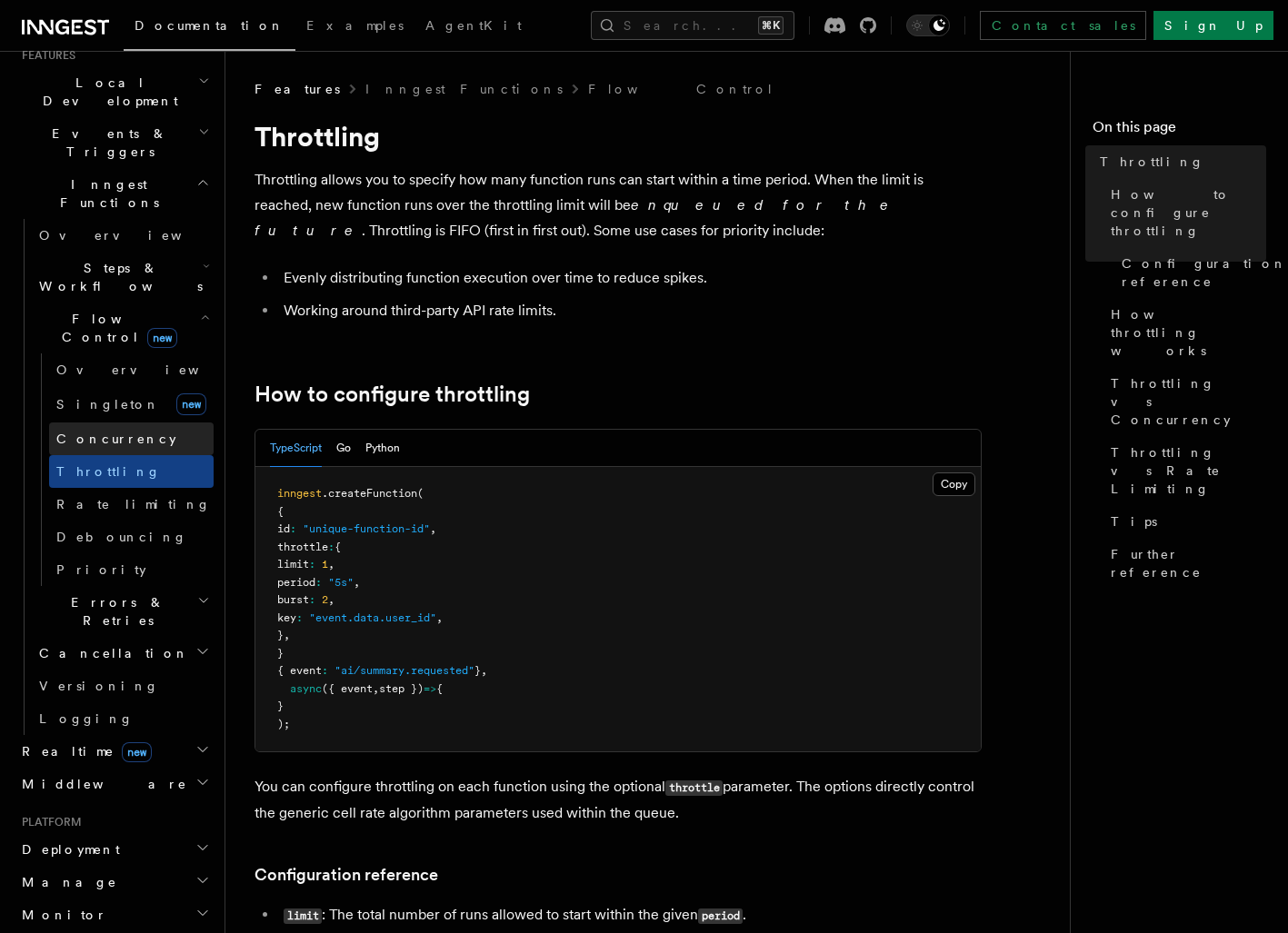
click at [111, 431] on span "Concurrency" at bounding box center [116, 438] width 120 height 15
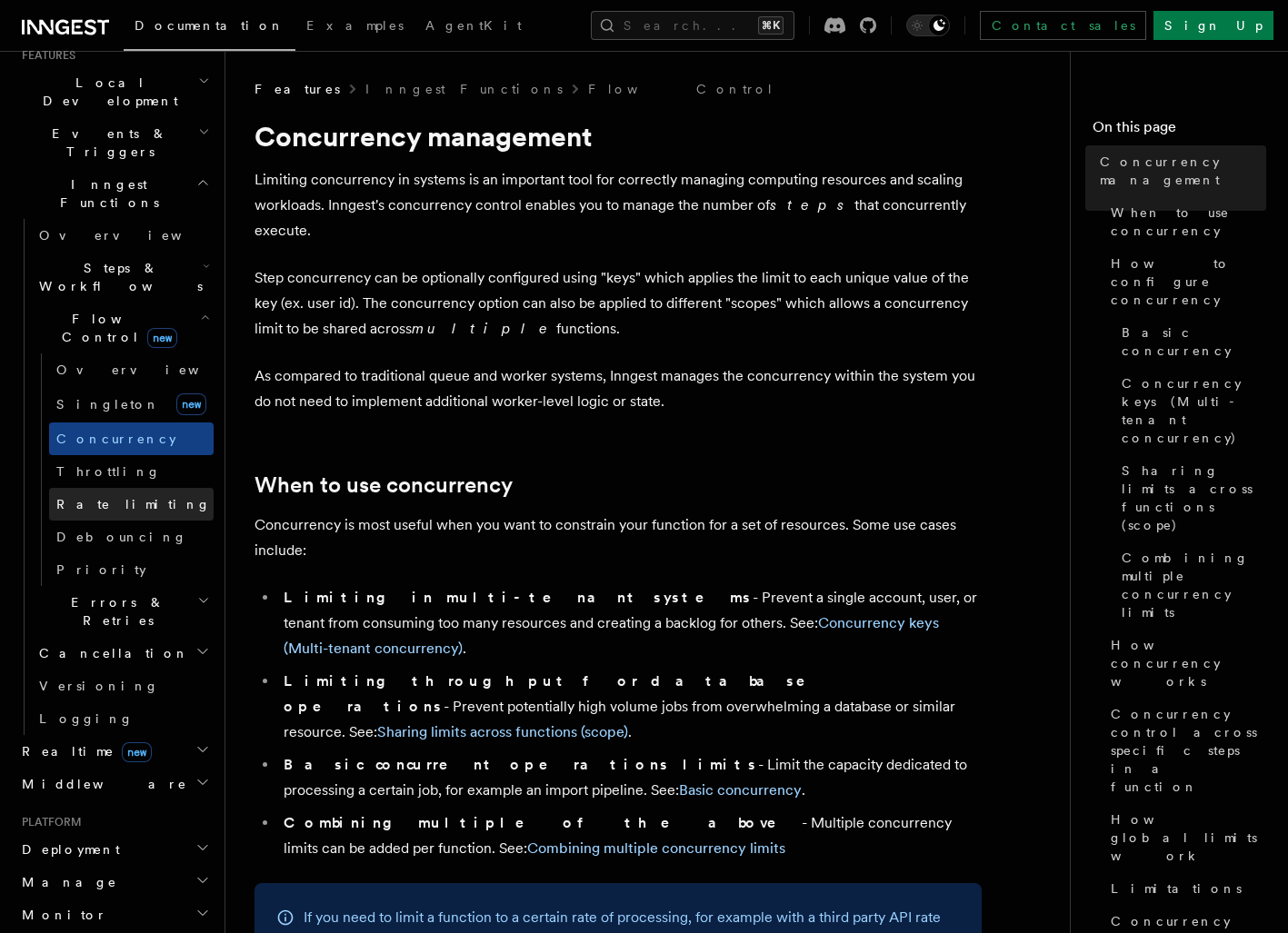
click at [106, 497] on span "Rate limiting" at bounding box center [133, 504] width 154 height 15
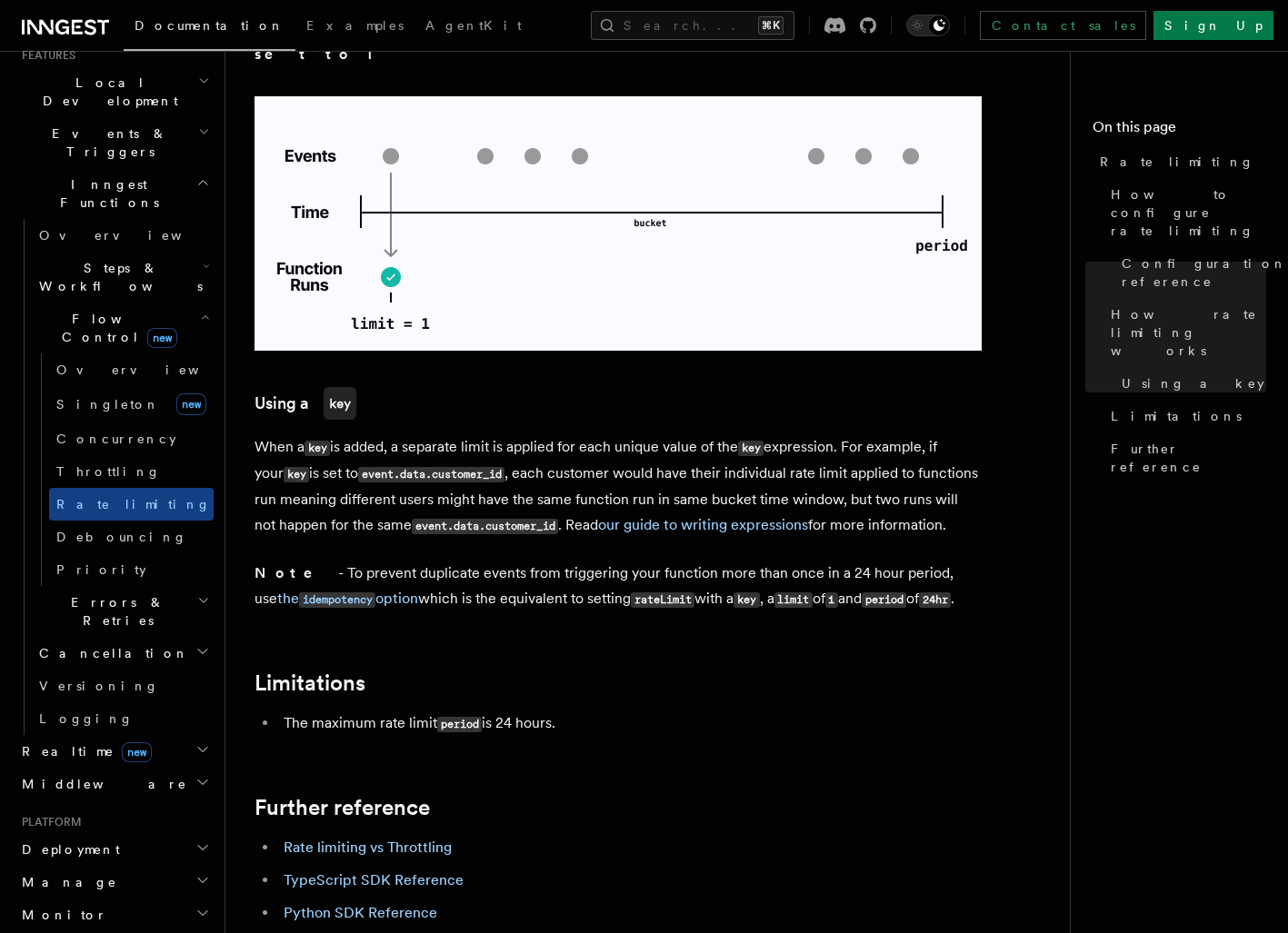
scroll to position [2621, 0]
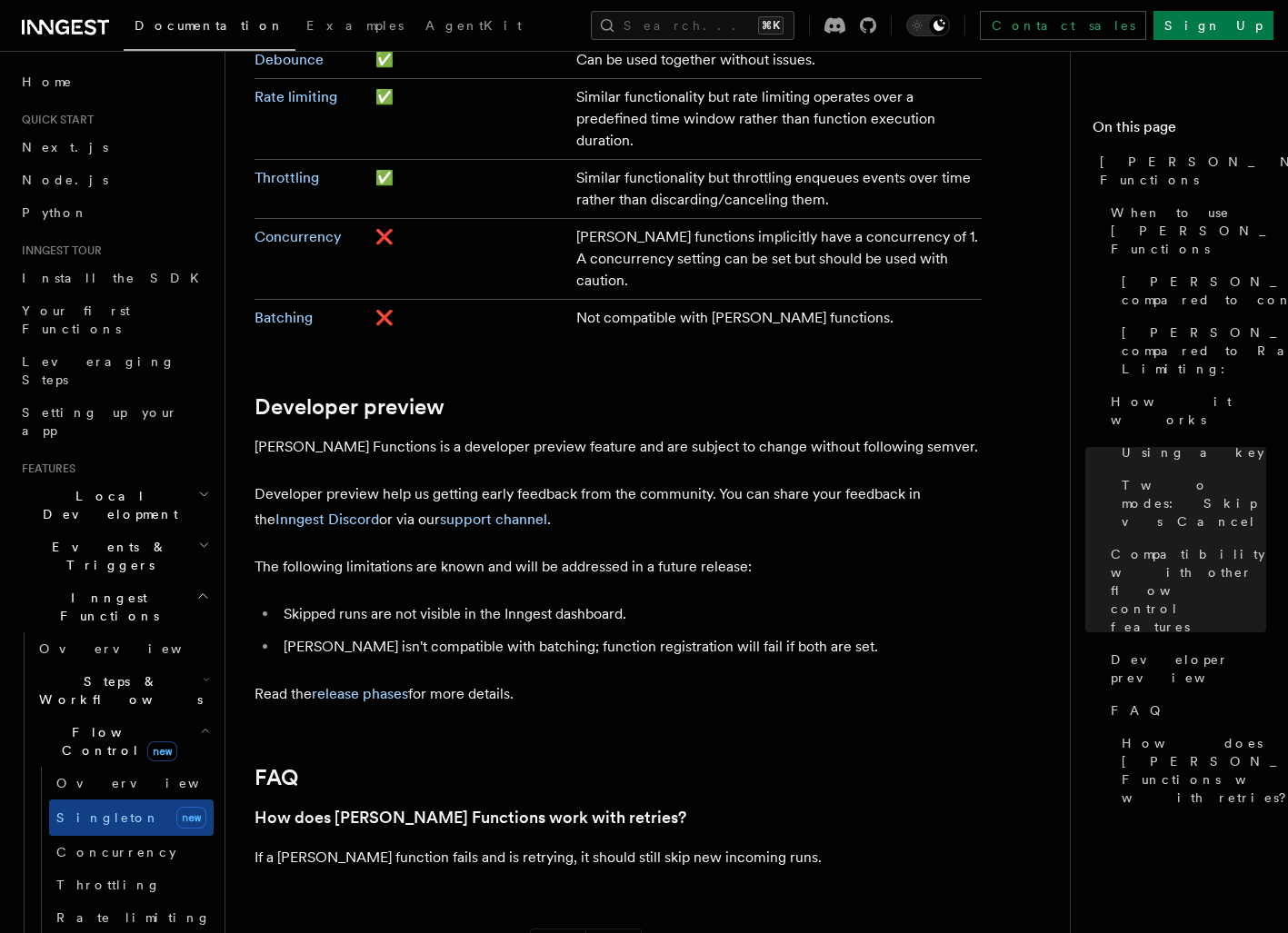
scroll to position [3343, 0]
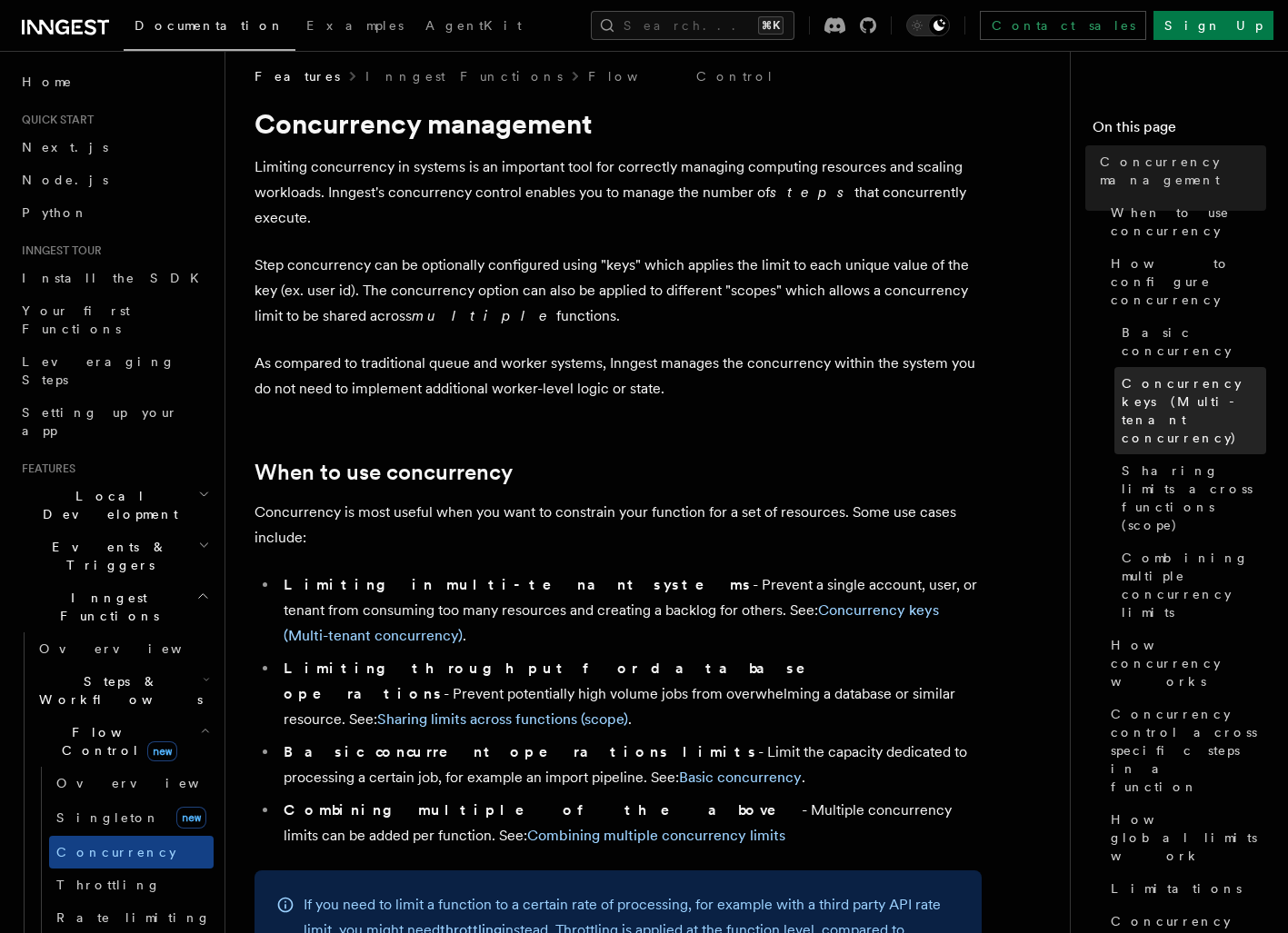
click at [1183, 375] on span "Concurrency keys (Multi-tenant concurrency)" at bounding box center [1193, 410] width 144 height 73
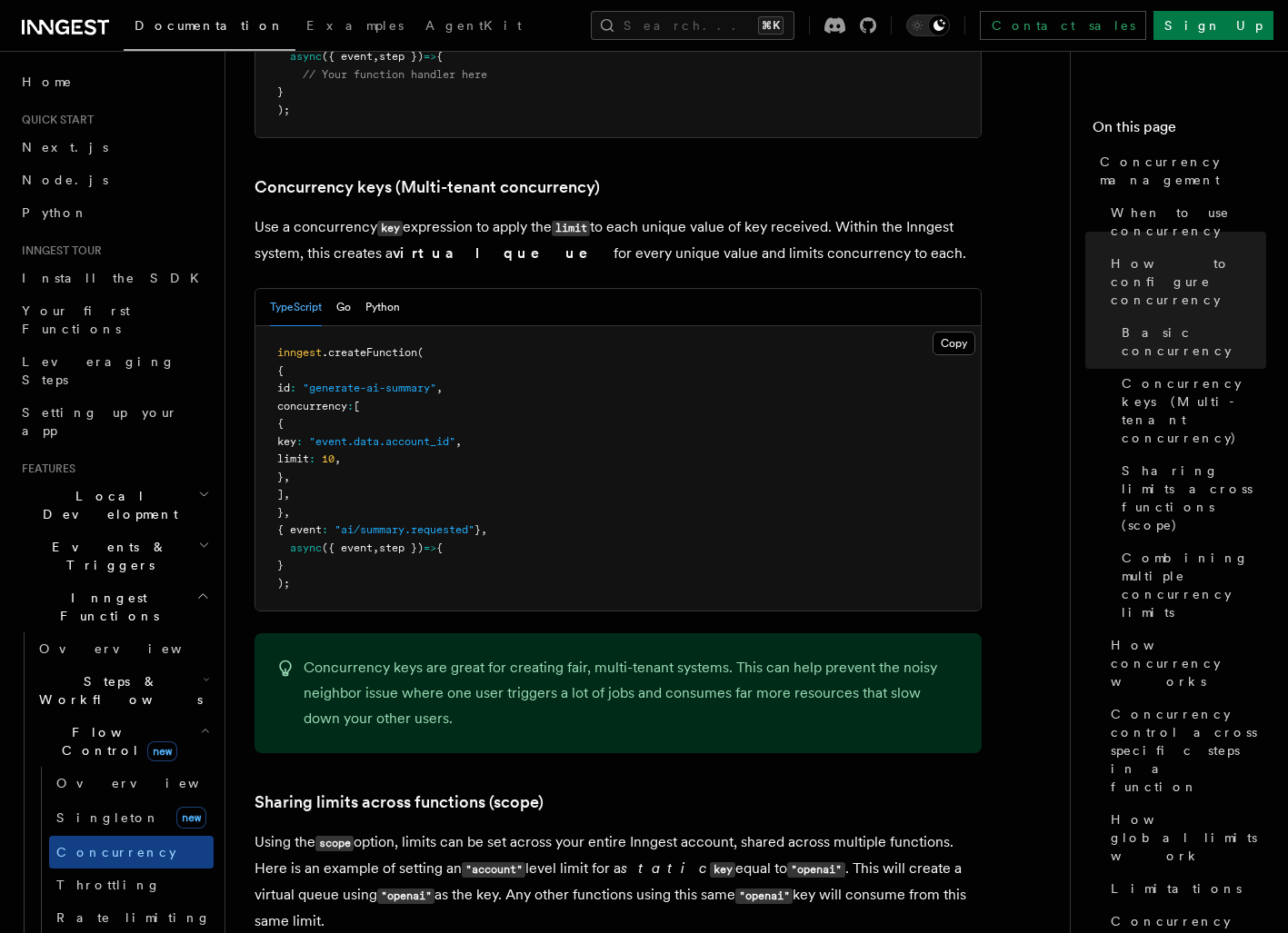
scroll to position [1573, 0]
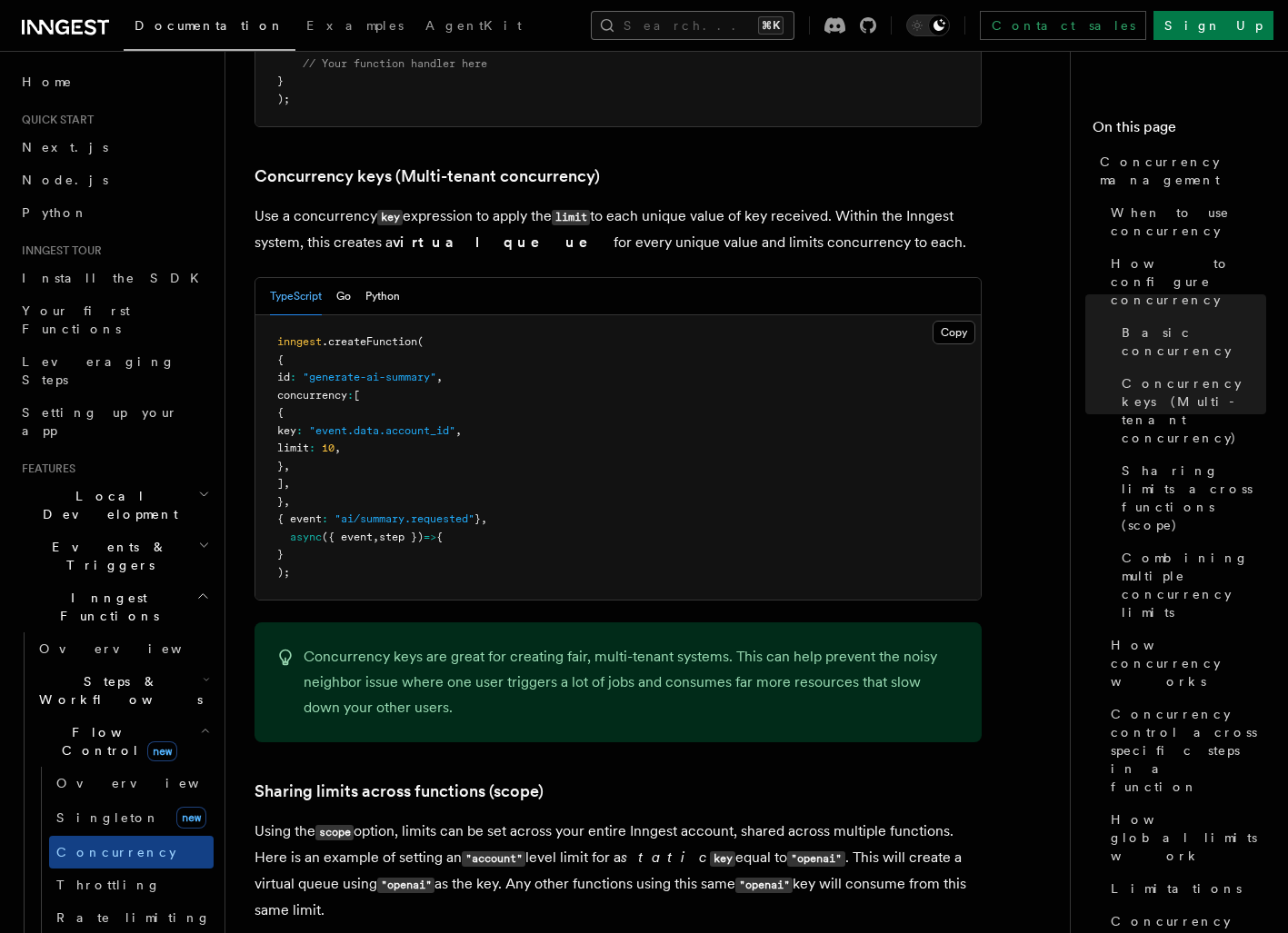
click at [684, 34] on button "Search... ⌘K" at bounding box center [692, 25] width 204 height 29
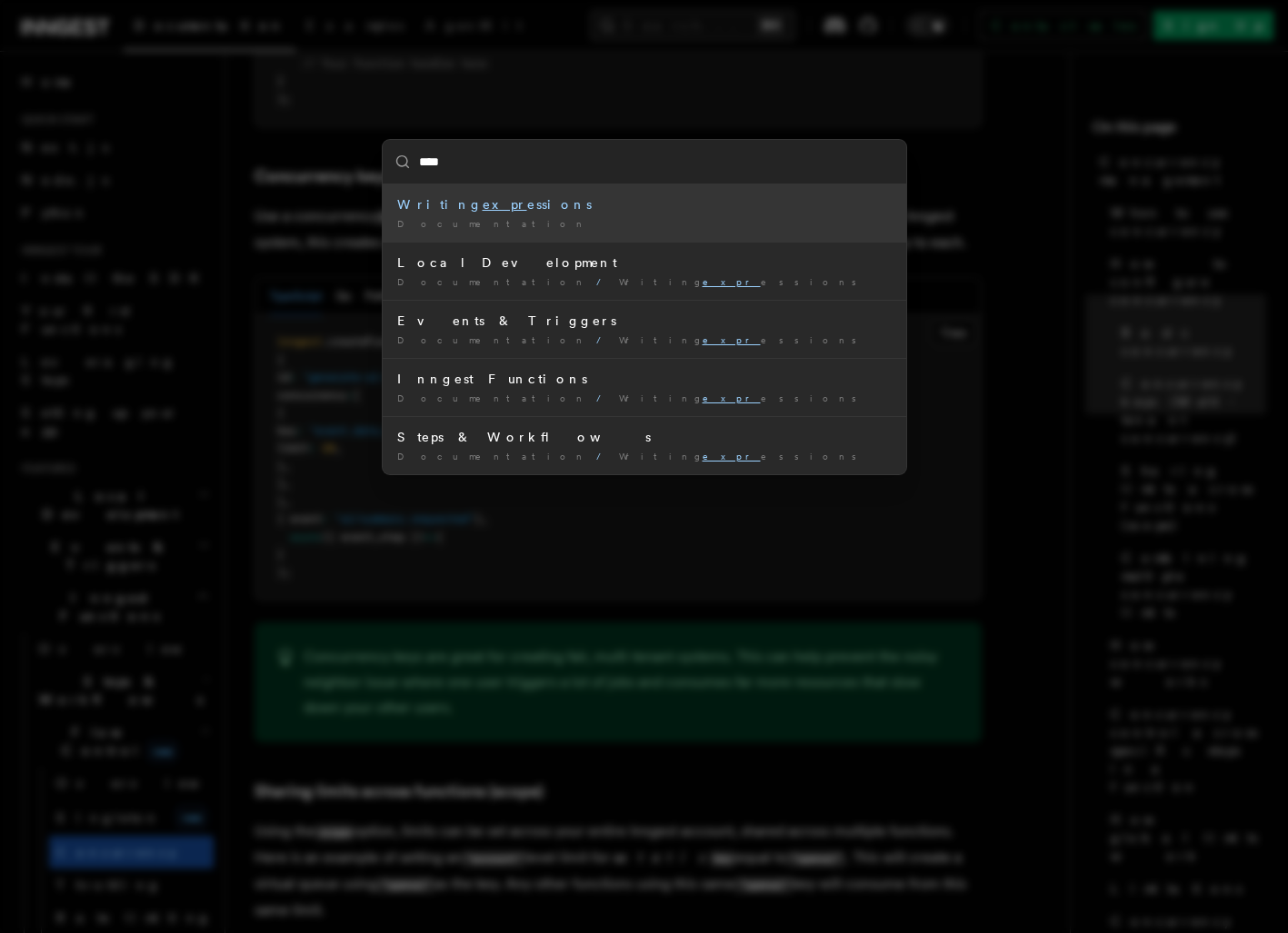
type input "*****"
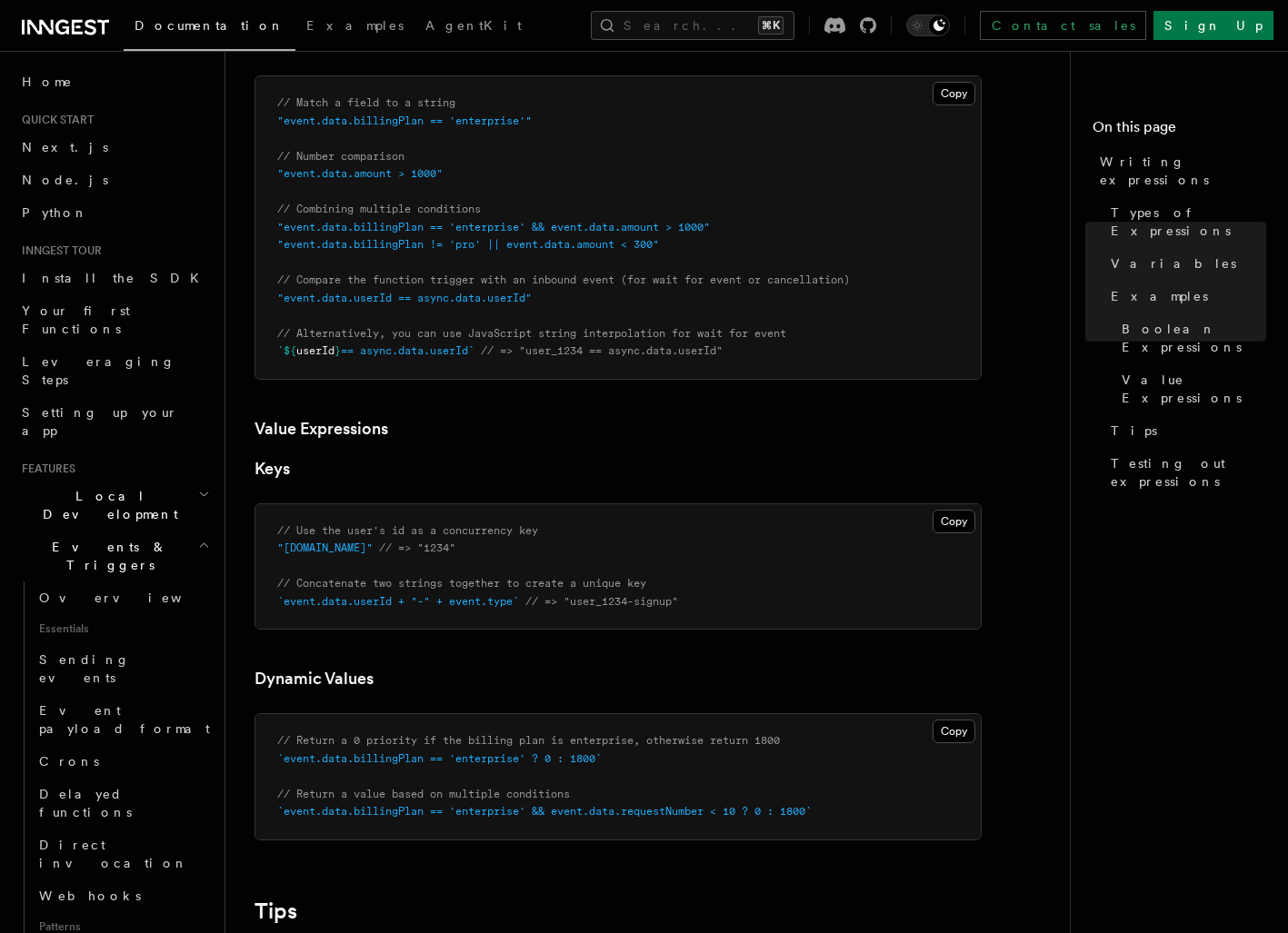
scroll to position [1043, 0]
